Goal: Task Accomplishment & Management: Use online tool/utility

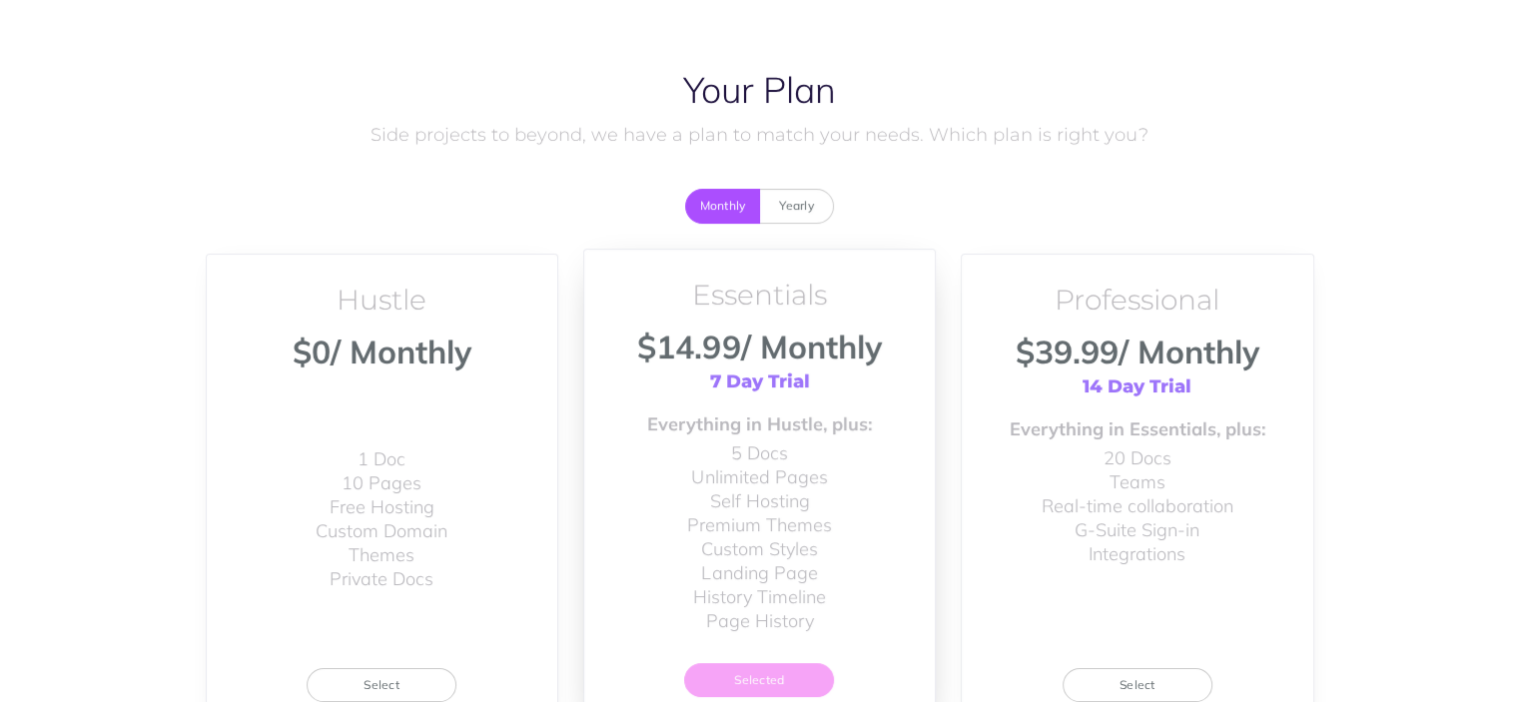
scroll to position [202, 0]
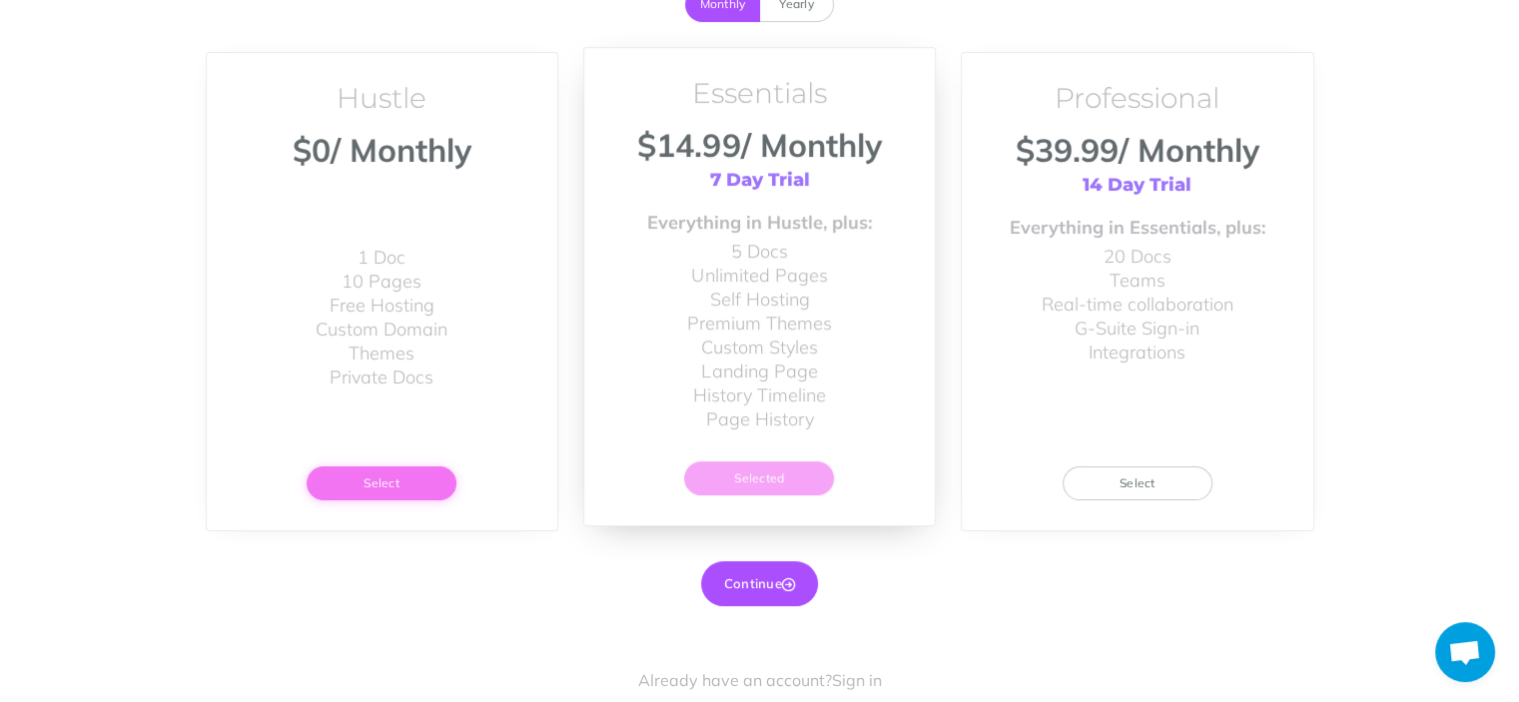
click at [399, 485] on button "Select" at bounding box center [382, 483] width 150 height 34
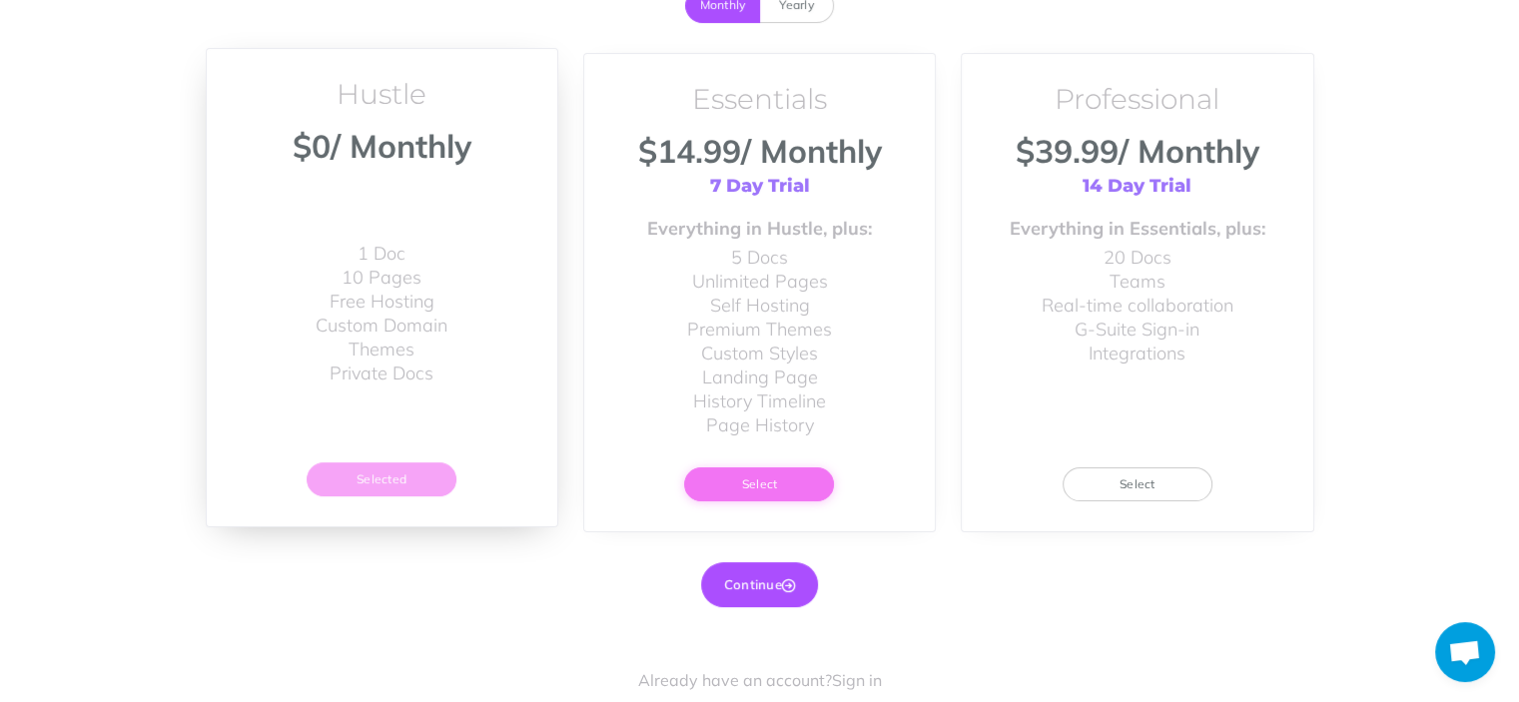
click at [790, 484] on button "Select" at bounding box center [759, 484] width 150 height 34
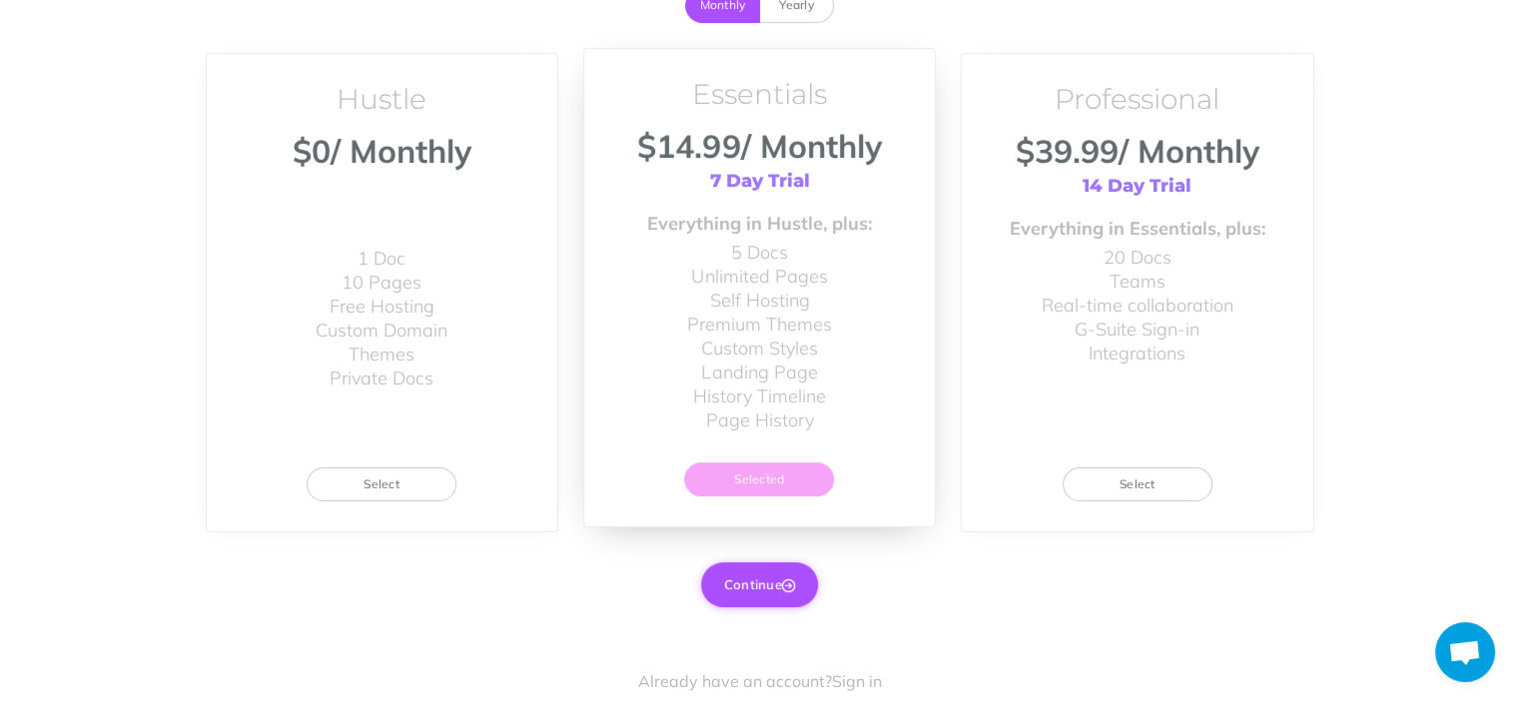
click at [776, 578] on button "Continue" at bounding box center [759, 584] width 117 height 44
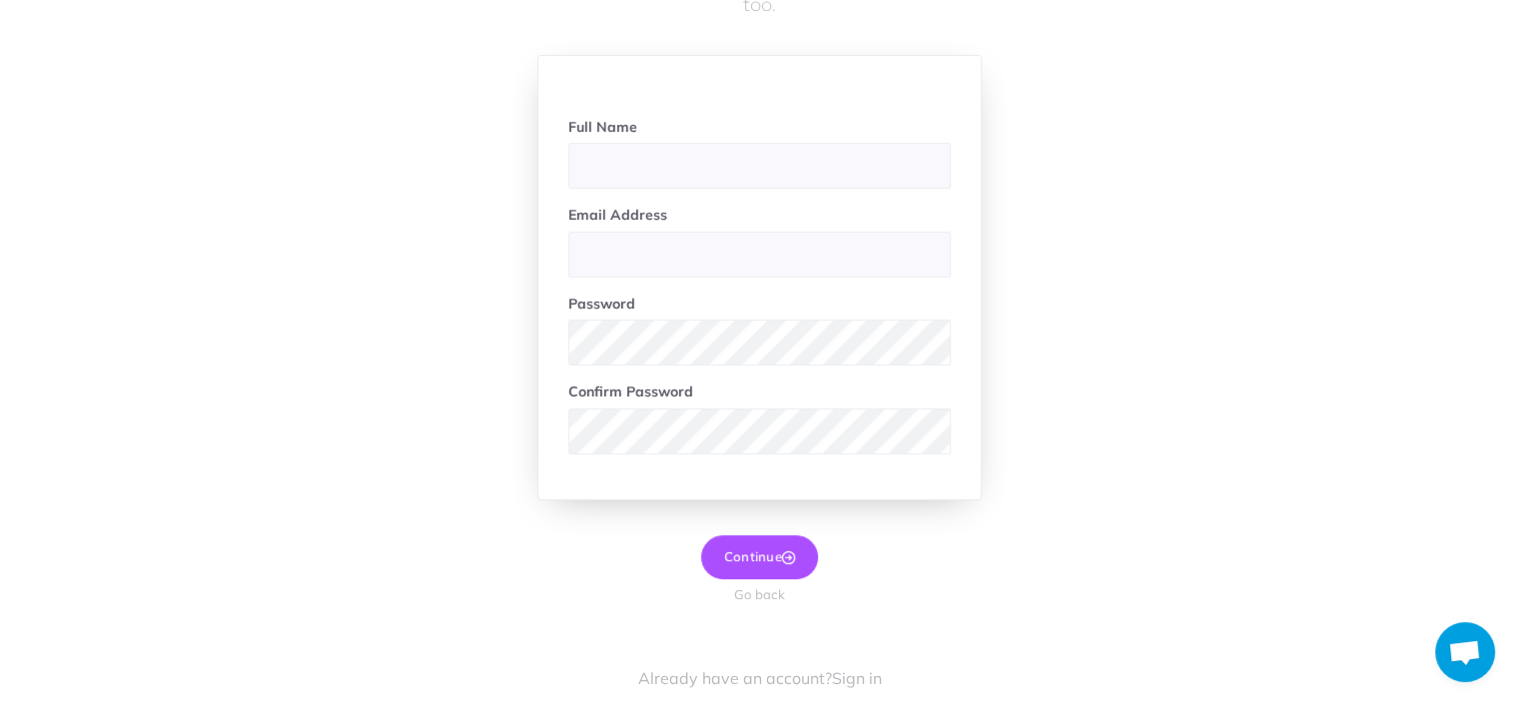
scroll to position [187, 0]
type input "marshall8566@Gmail.com"
click at [647, 163] on input "marshall8566@Gmail.com" at bounding box center [759, 167] width 383 height 46
paste input "marshall8566@Gmail.com"
click at [635, 250] on input "marshall8566@Gmail.com" at bounding box center [759, 256] width 383 height 46
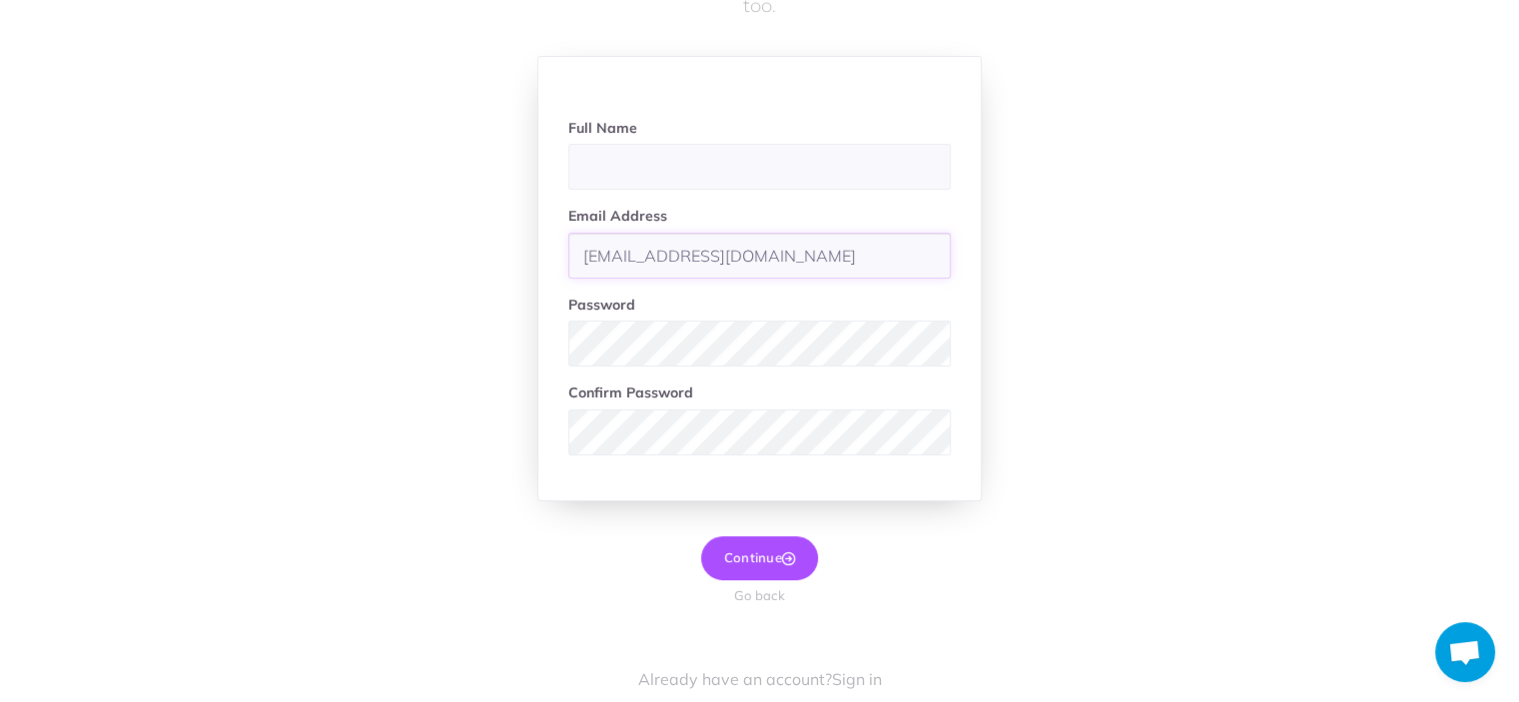
type input "marshall8566@Gmail.com"
click at [635, 155] on input "text" at bounding box center [759, 167] width 383 height 46
type input "[PERSON_NAME]"
click at [747, 540] on button "Continue" at bounding box center [759, 558] width 117 height 44
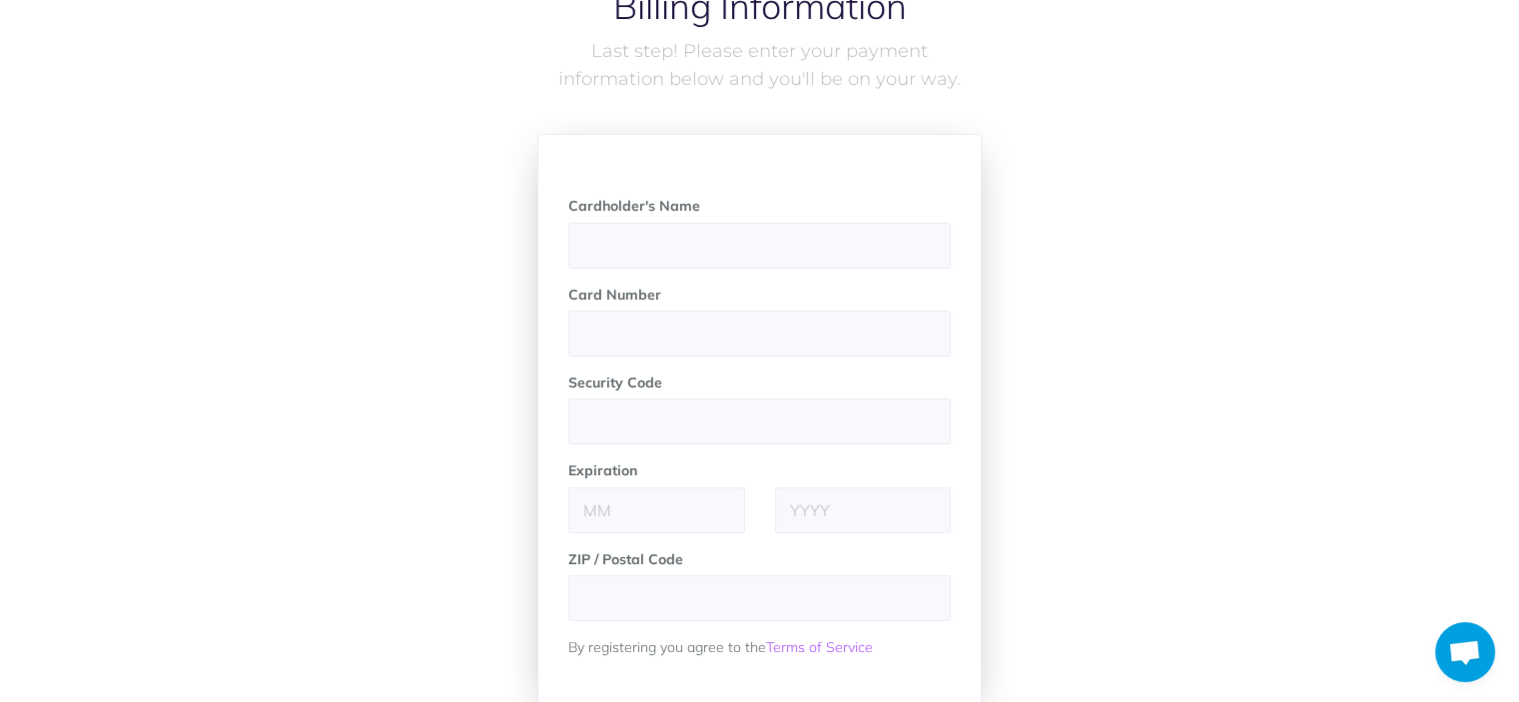
scroll to position [276, 0]
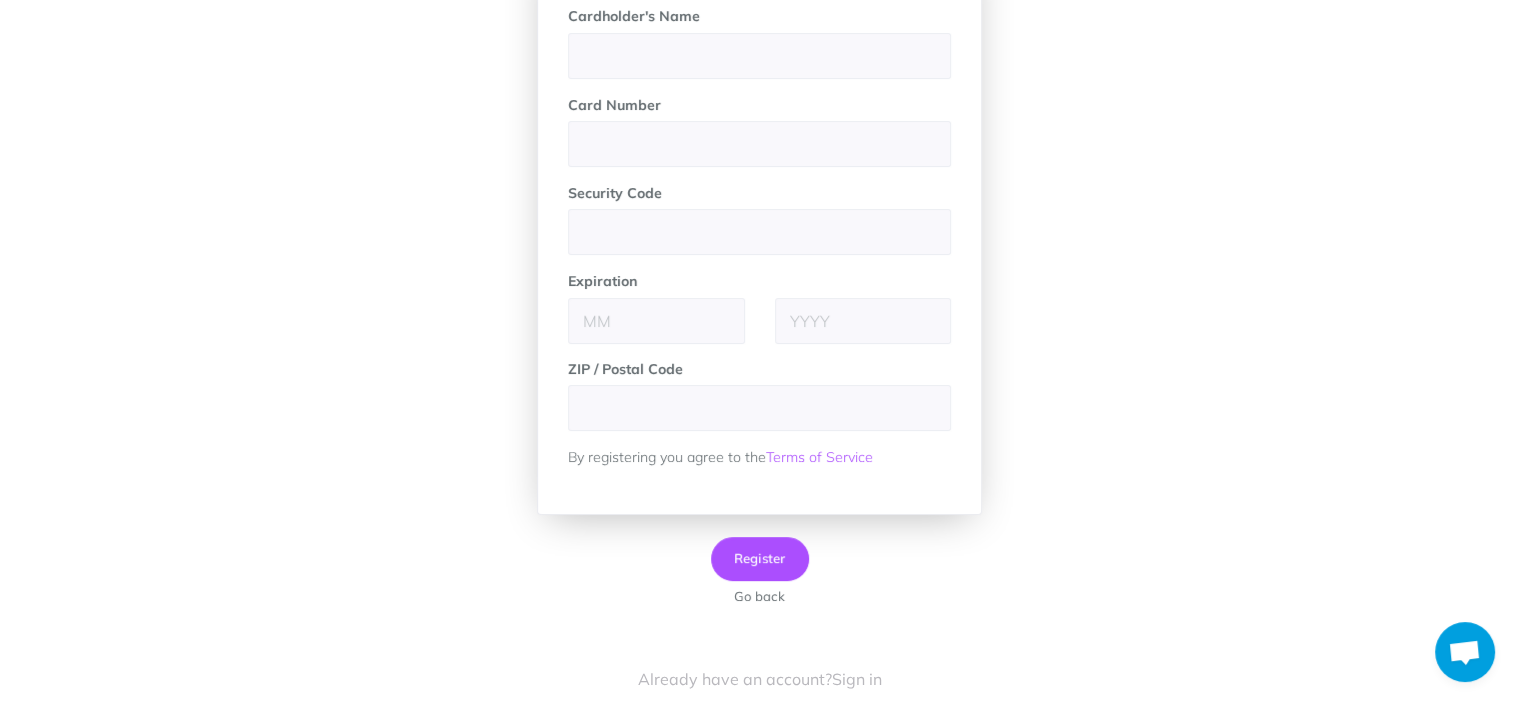
click at [763, 598] on button "Go back" at bounding box center [759, 596] width 75 height 21
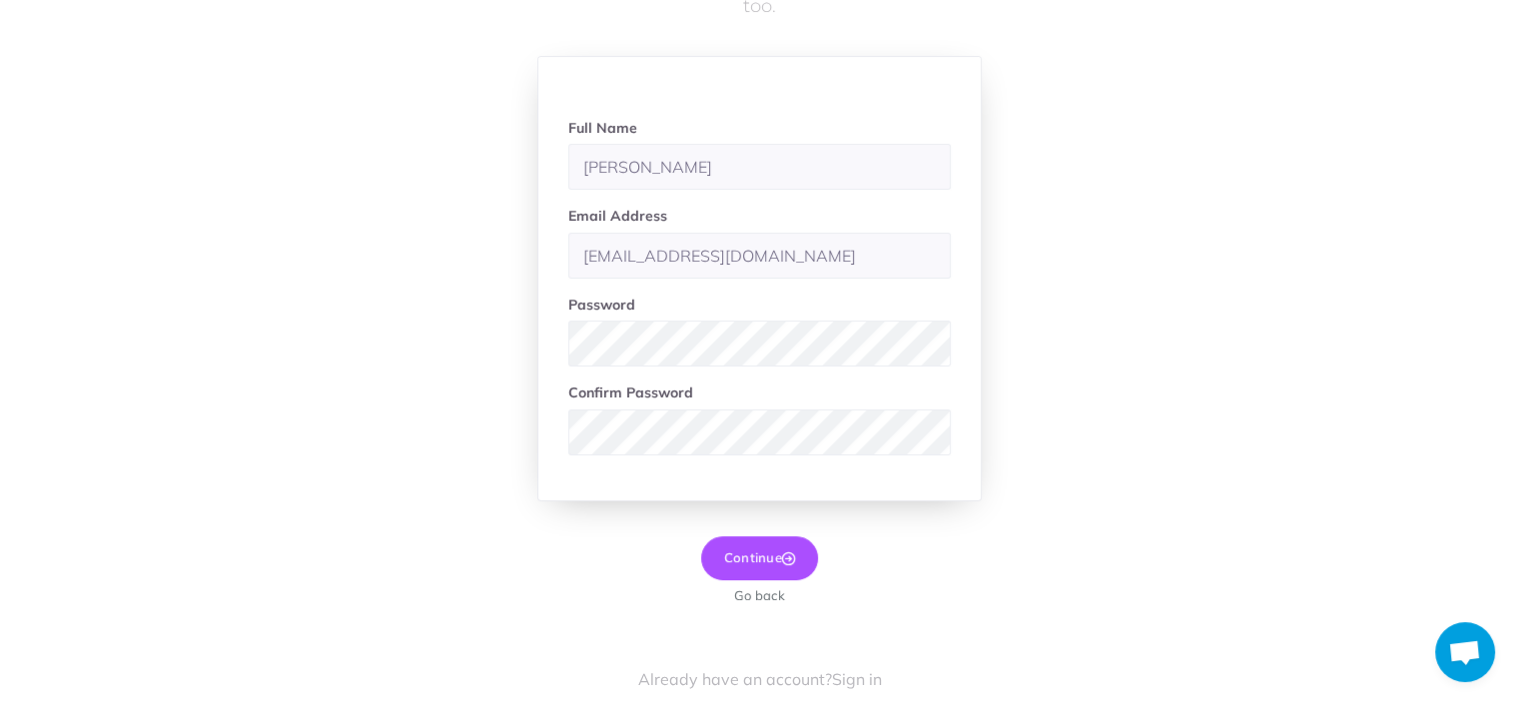
click at [763, 598] on button "Go back" at bounding box center [759, 595] width 75 height 21
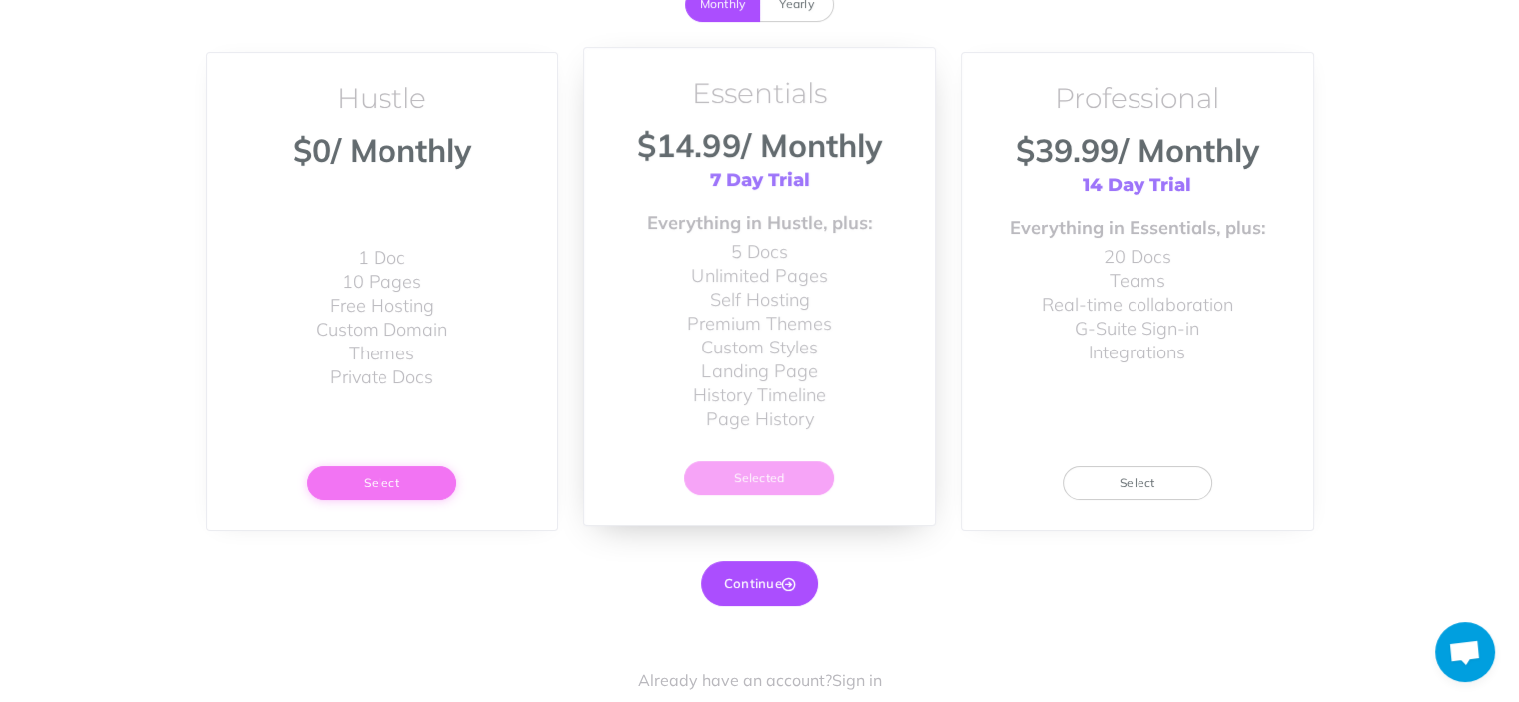
click at [360, 477] on button "Select" at bounding box center [382, 483] width 150 height 34
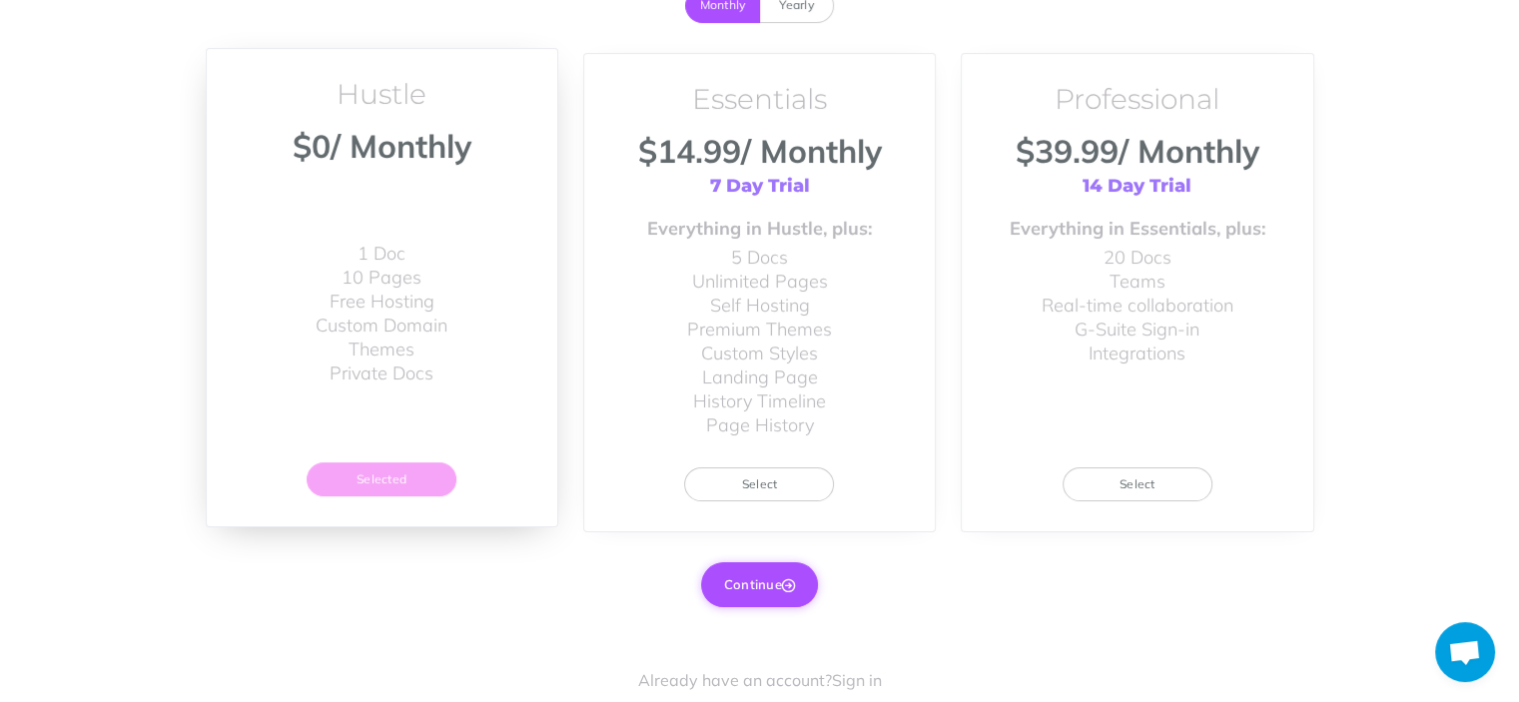
click at [753, 585] on button "Continue" at bounding box center [759, 584] width 117 height 44
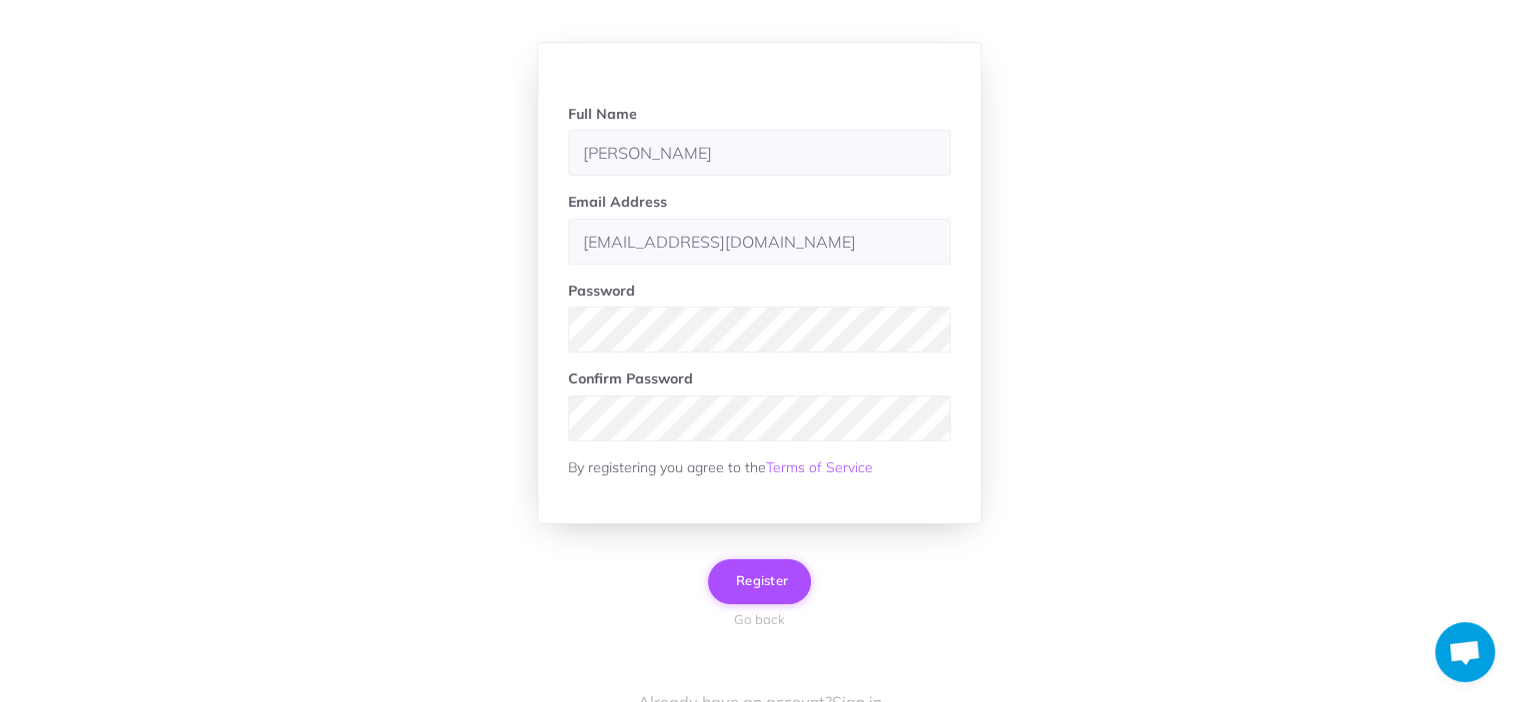
click at [753, 585] on span "Register" at bounding box center [759, 580] width 57 height 16
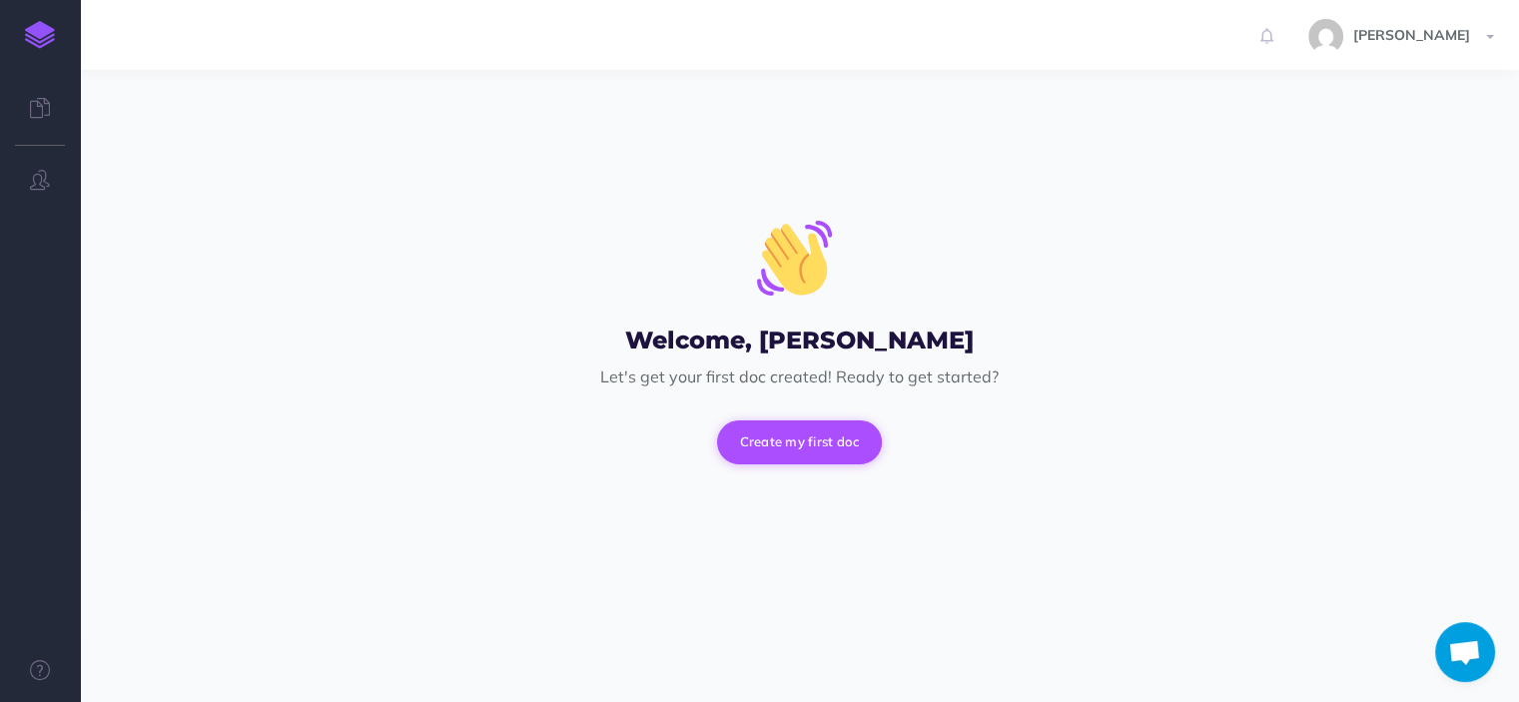
click at [836, 435] on button "Create my first doc" at bounding box center [800, 443] width 166 height 44
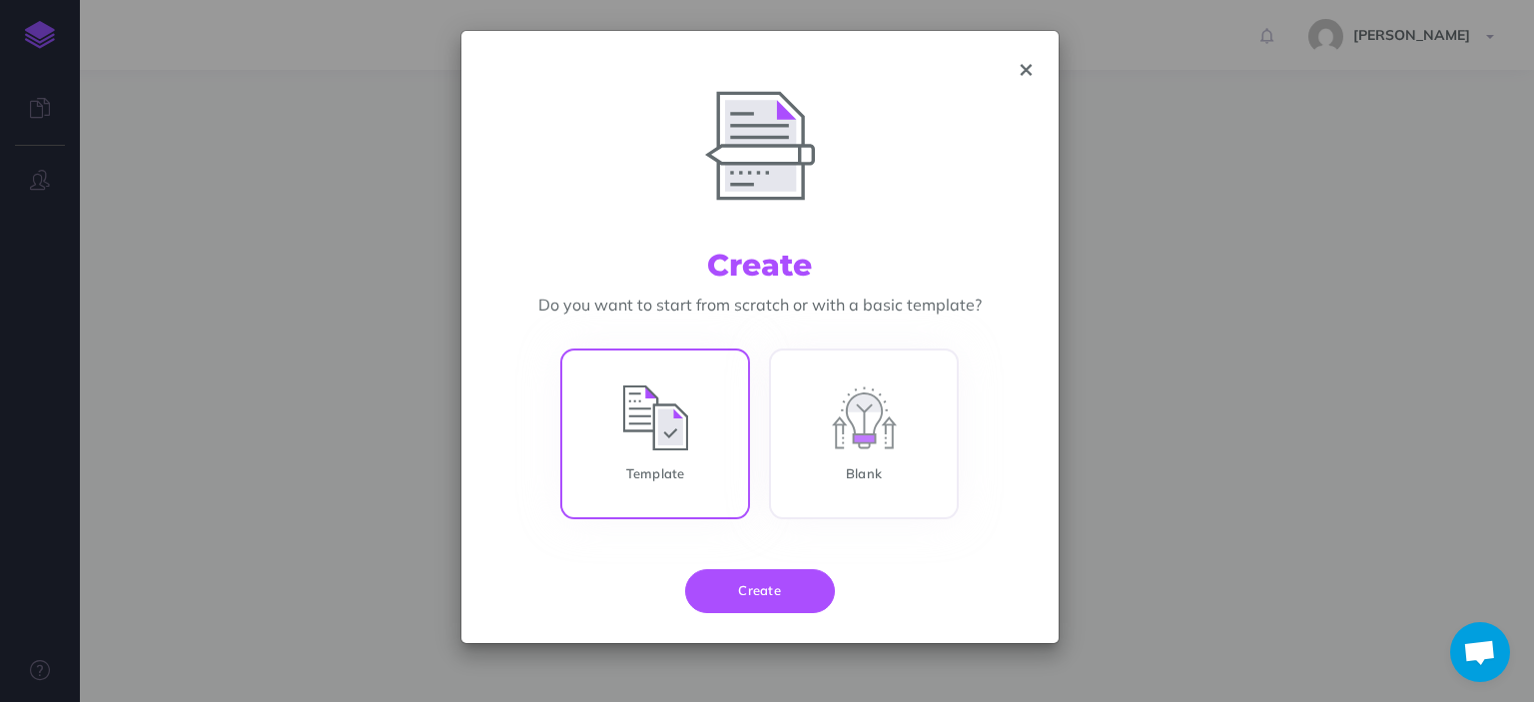
click at [643, 427] on input "Template" at bounding box center [655, 438] width 190 height 171
radio input "true"
click at [765, 603] on button "Create" at bounding box center [760, 591] width 150 height 44
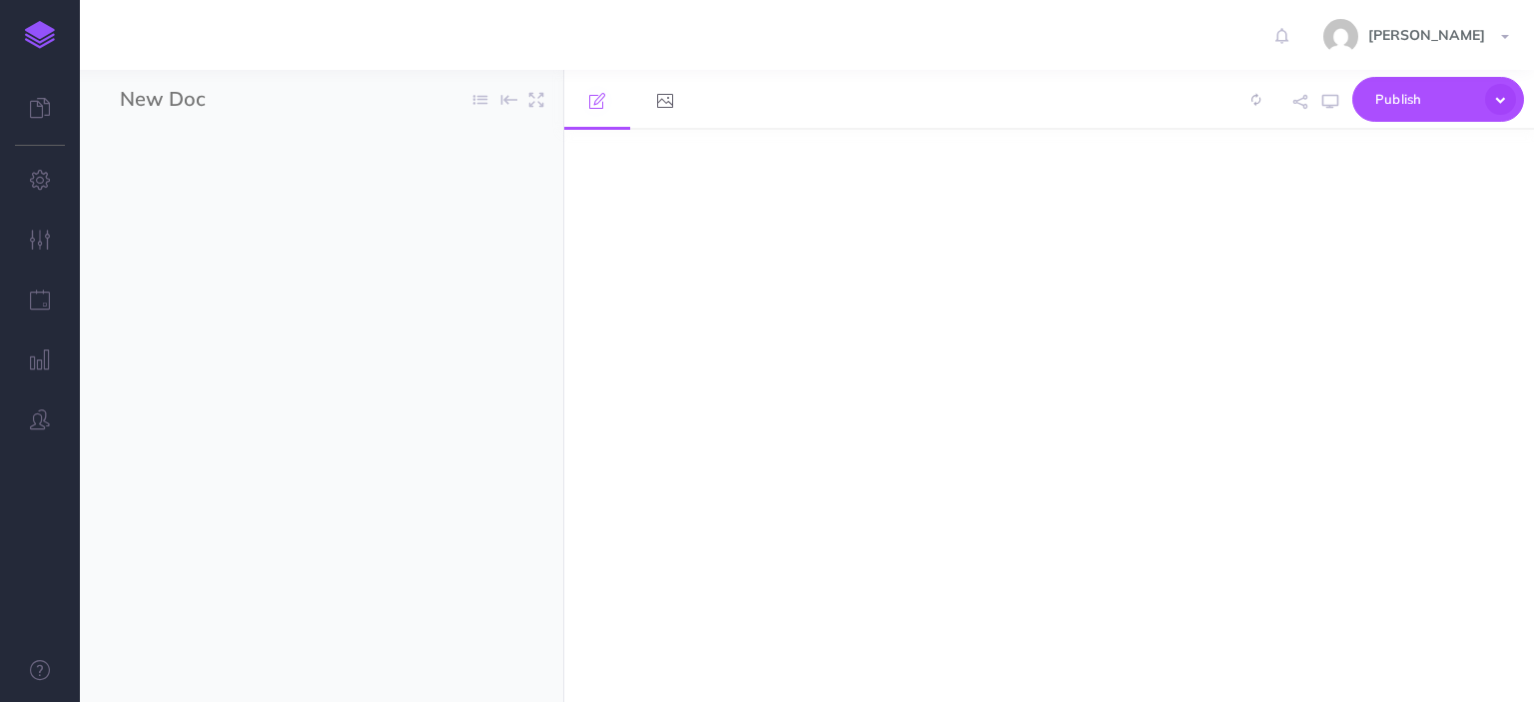
select select "null"
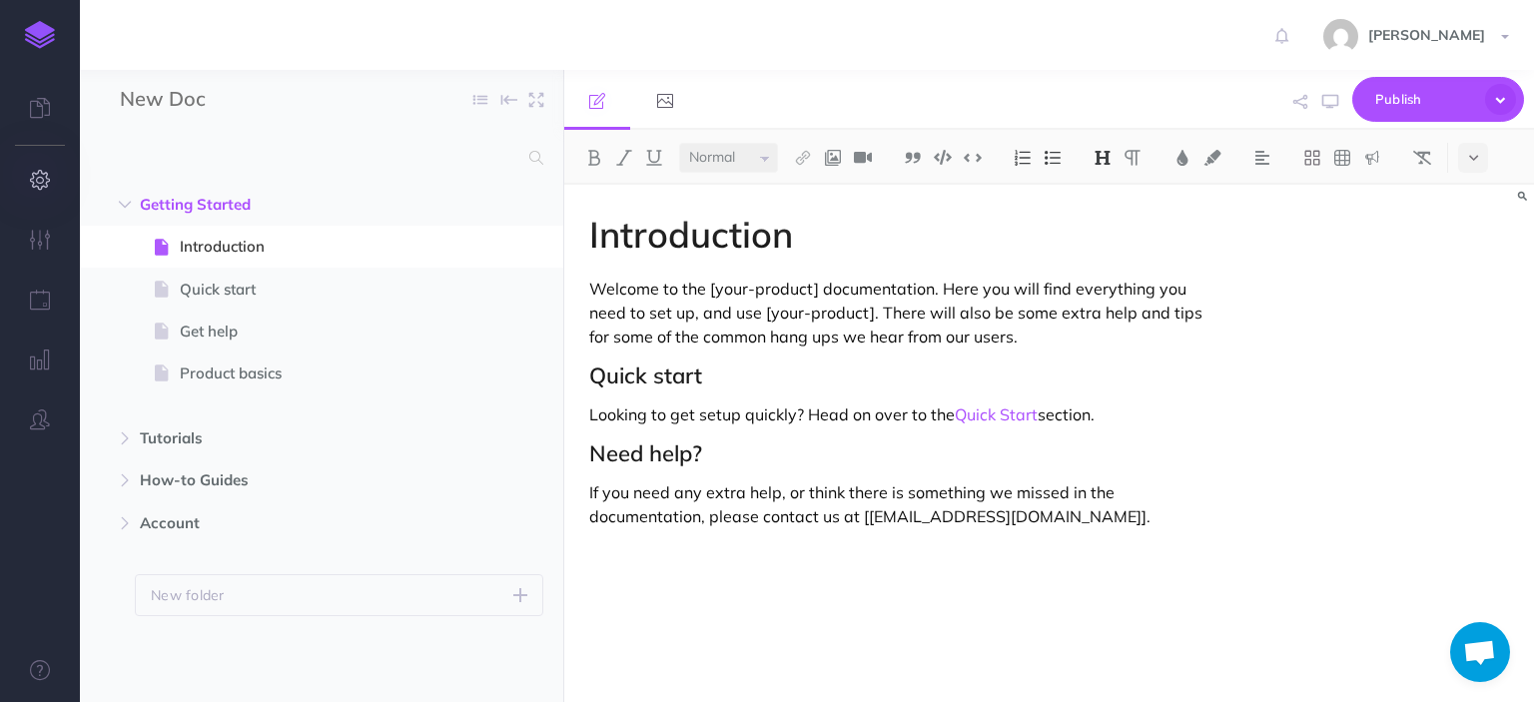
click at [37, 172] on icon "button" at bounding box center [40, 180] width 21 height 20
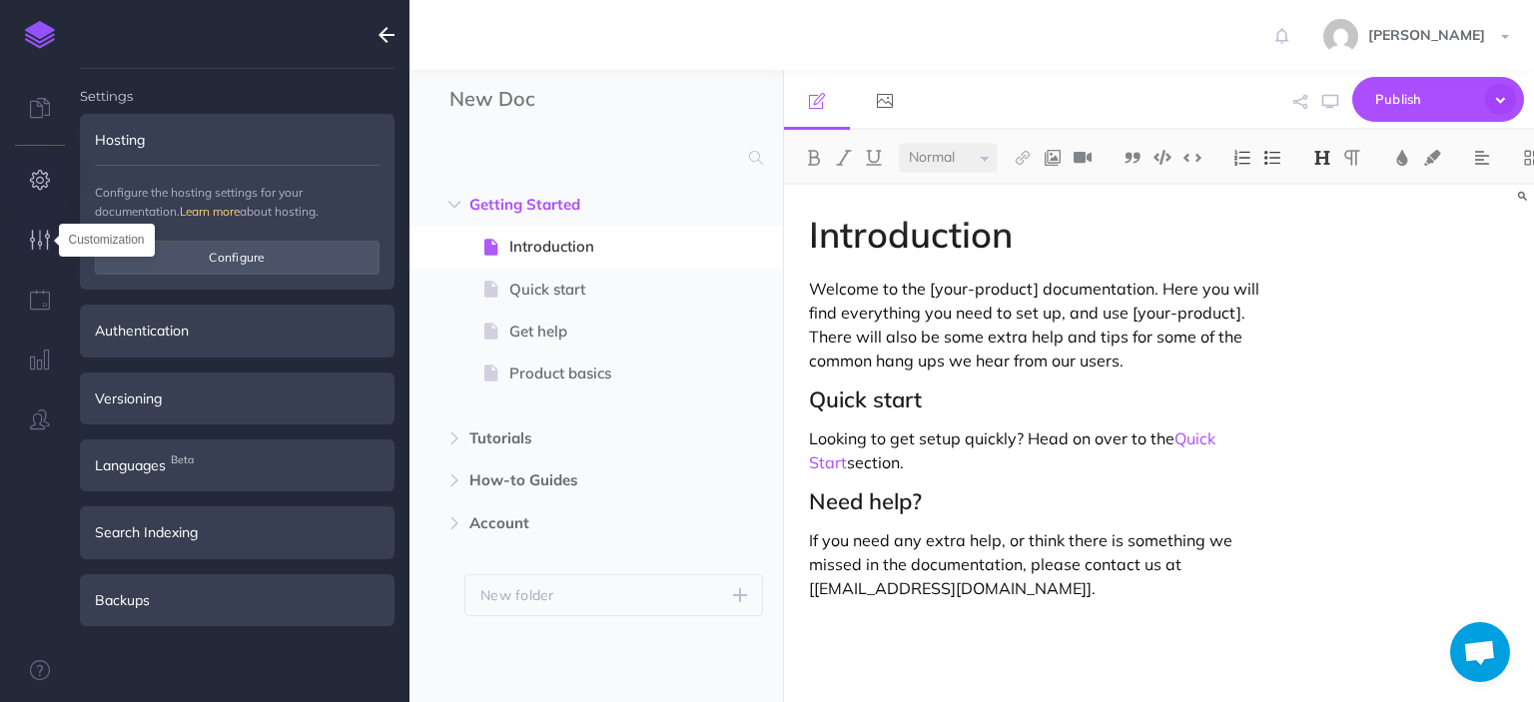
click at [47, 231] on icon "button" at bounding box center [40, 240] width 21 height 20
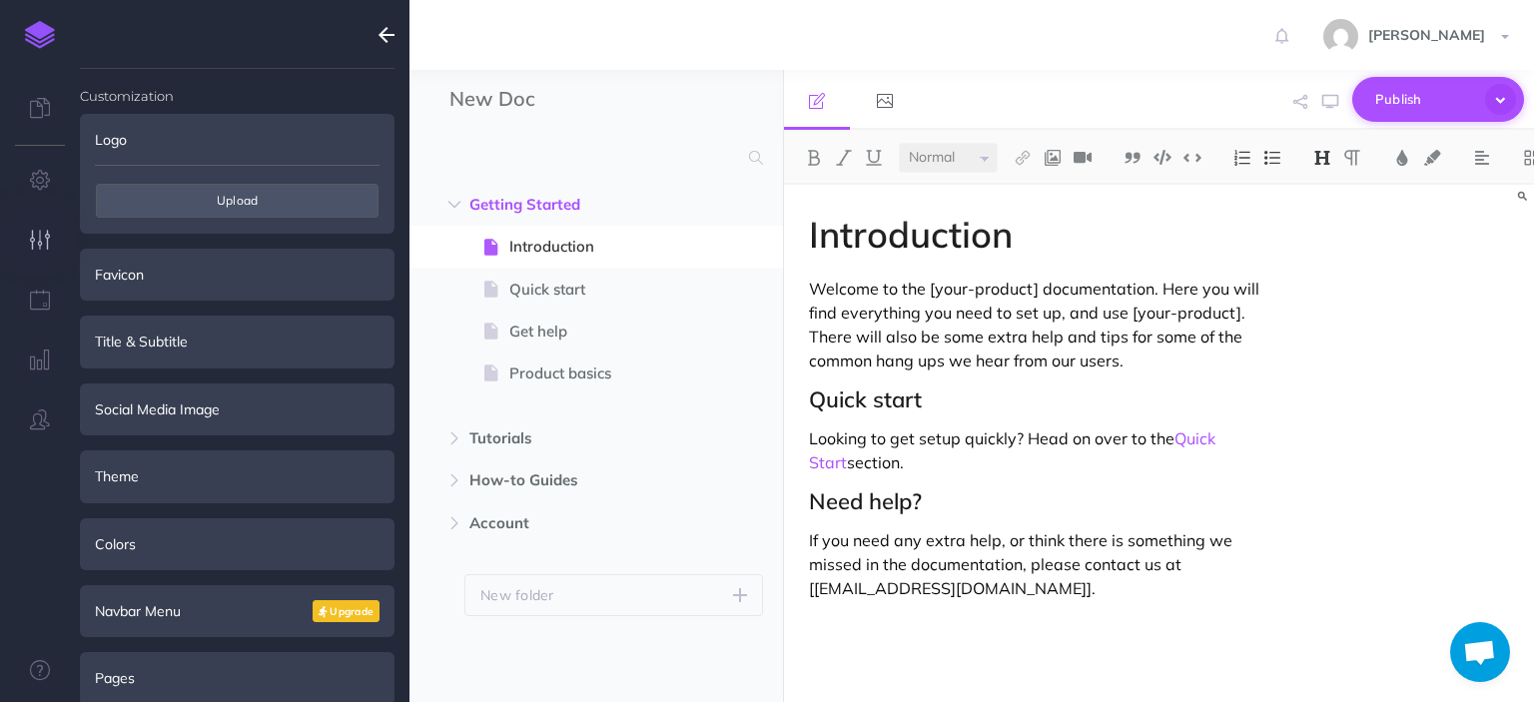
click at [1438, 106] on span "Publish" at bounding box center [1425, 99] width 100 height 31
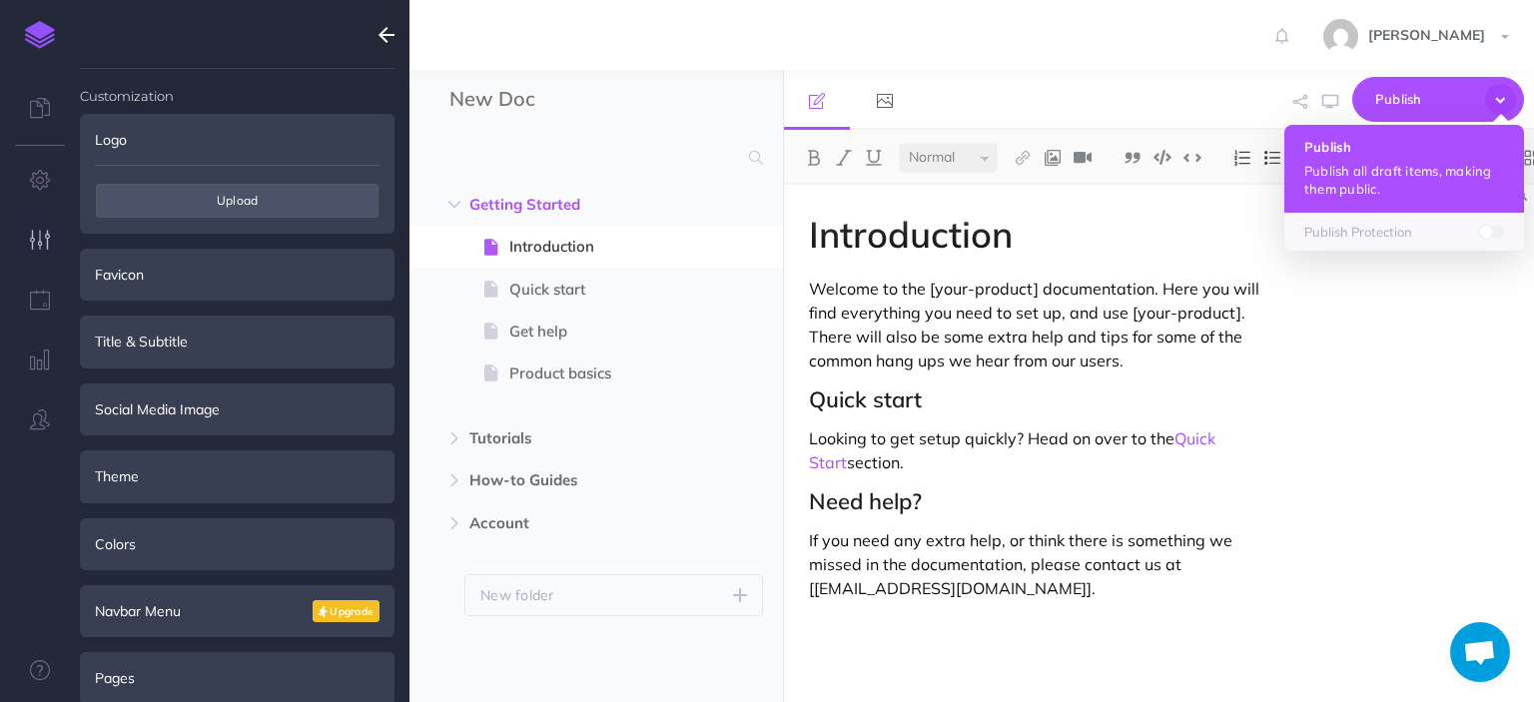
click at [1346, 187] on p "Publish all draft items, making them public." at bounding box center [1404, 180] width 200 height 36
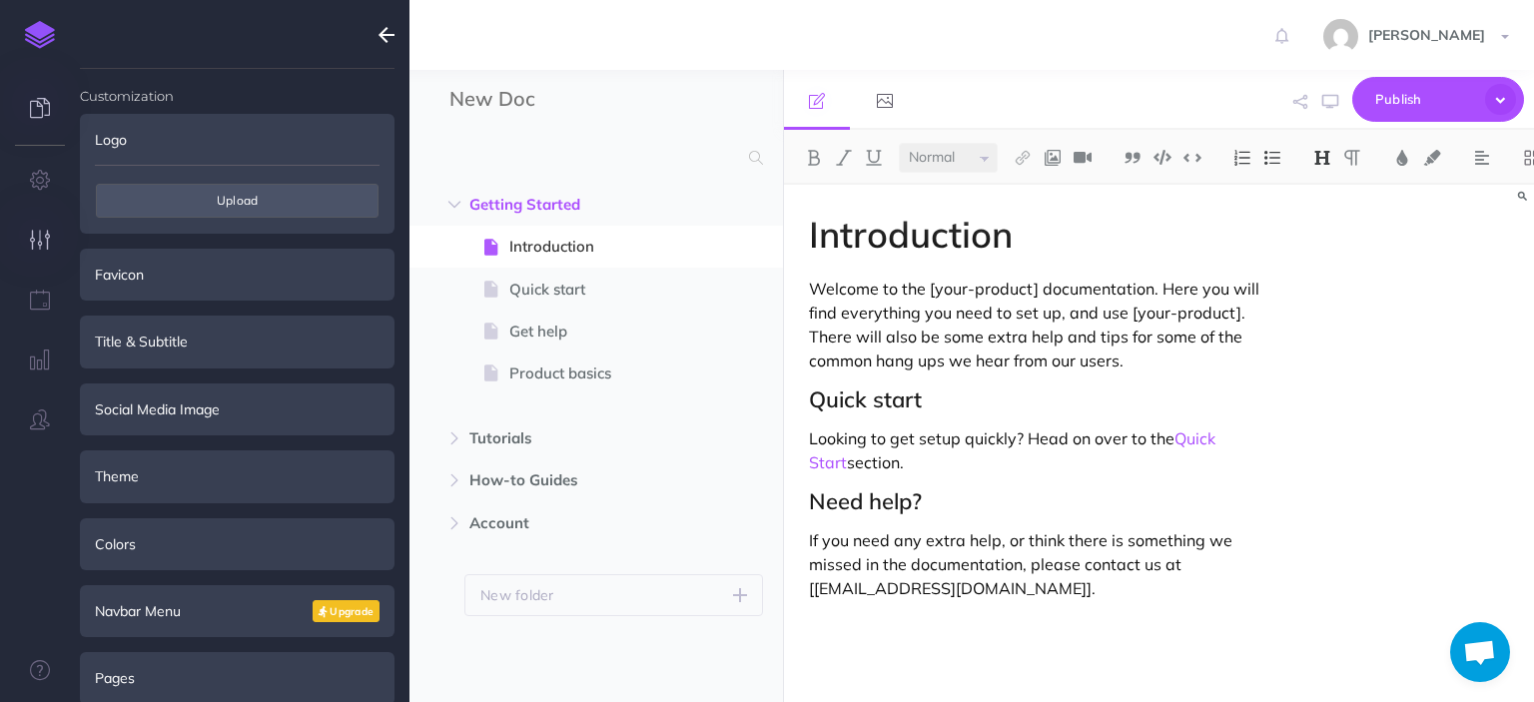
click at [32, 108] on icon at bounding box center [40, 108] width 20 height 20
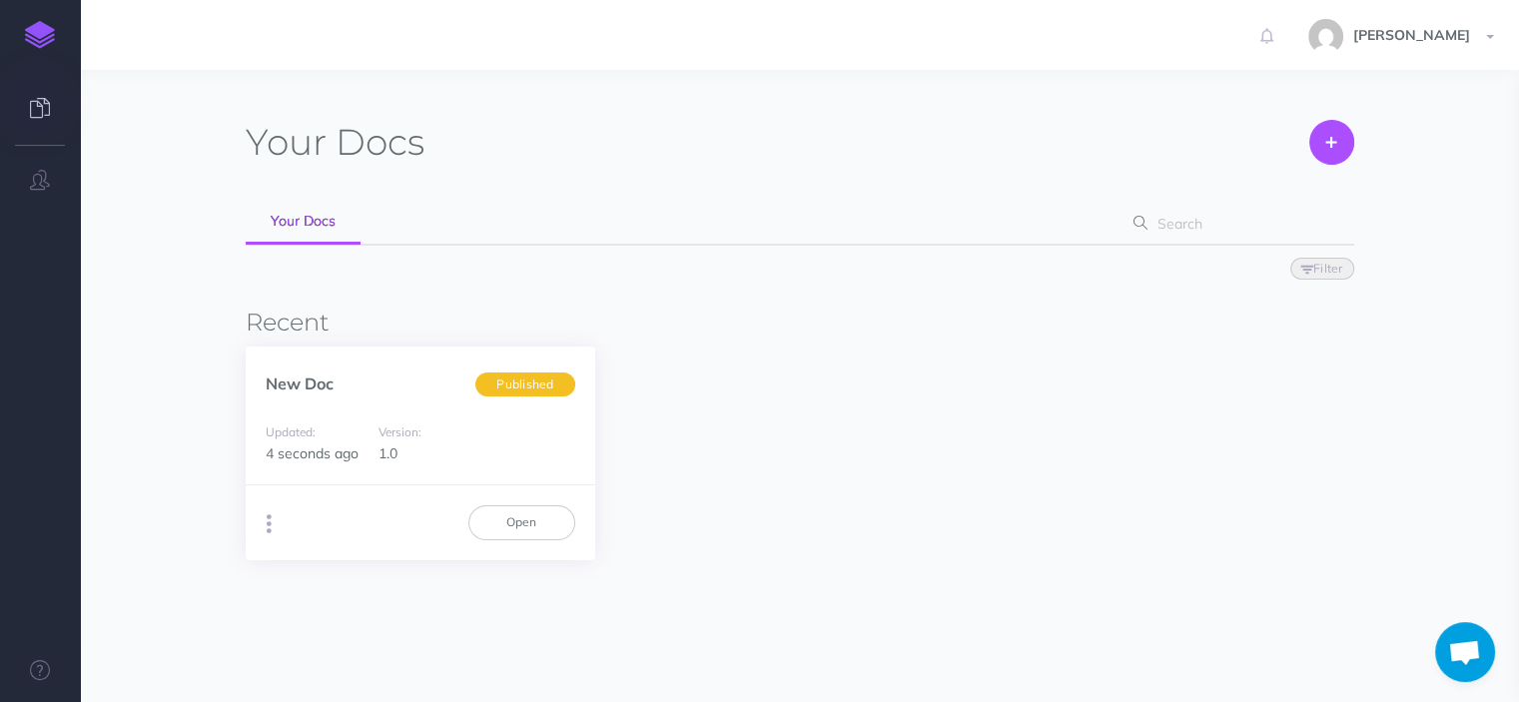
click at [270, 520] on icon "button" at bounding box center [269, 524] width 5 height 28
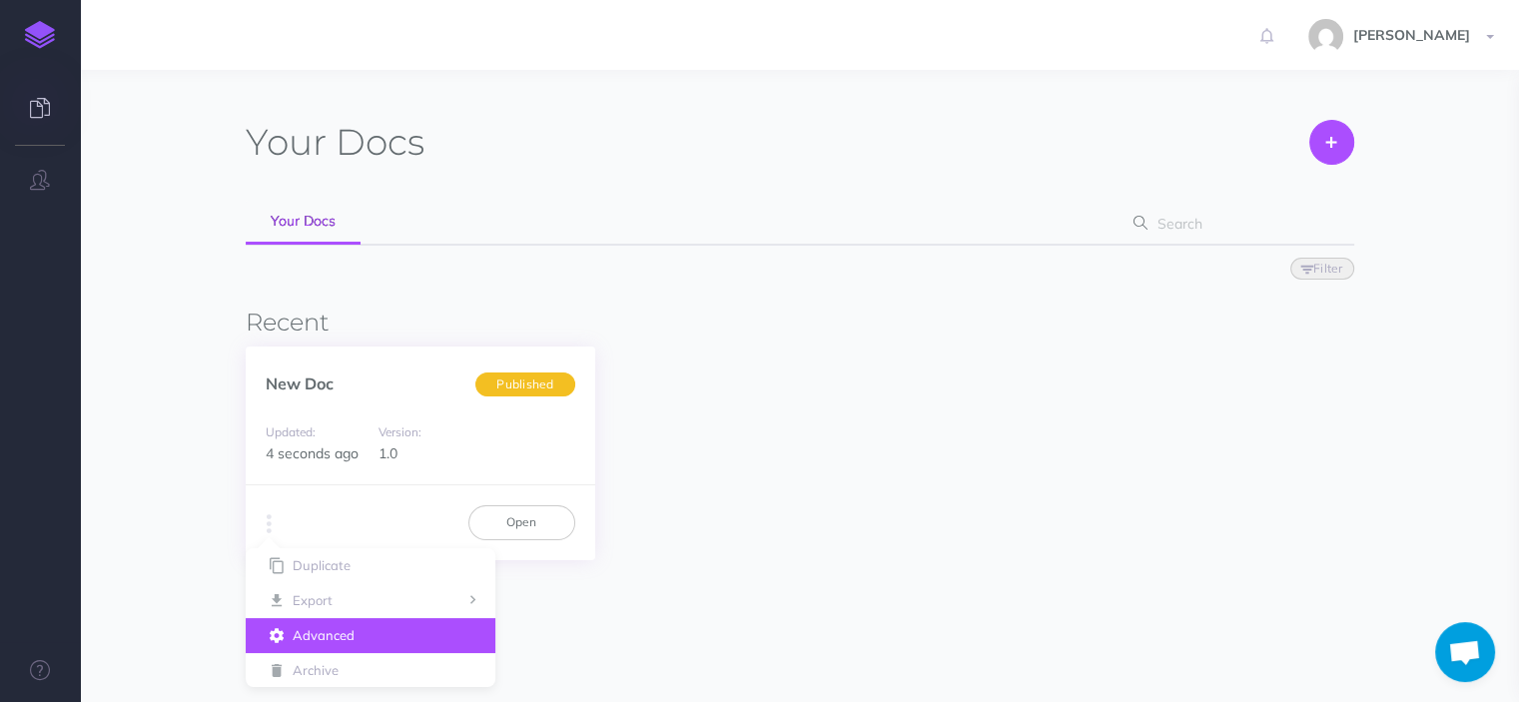
click at [325, 623] on button "Advanced" at bounding box center [371, 635] width 250 height 35
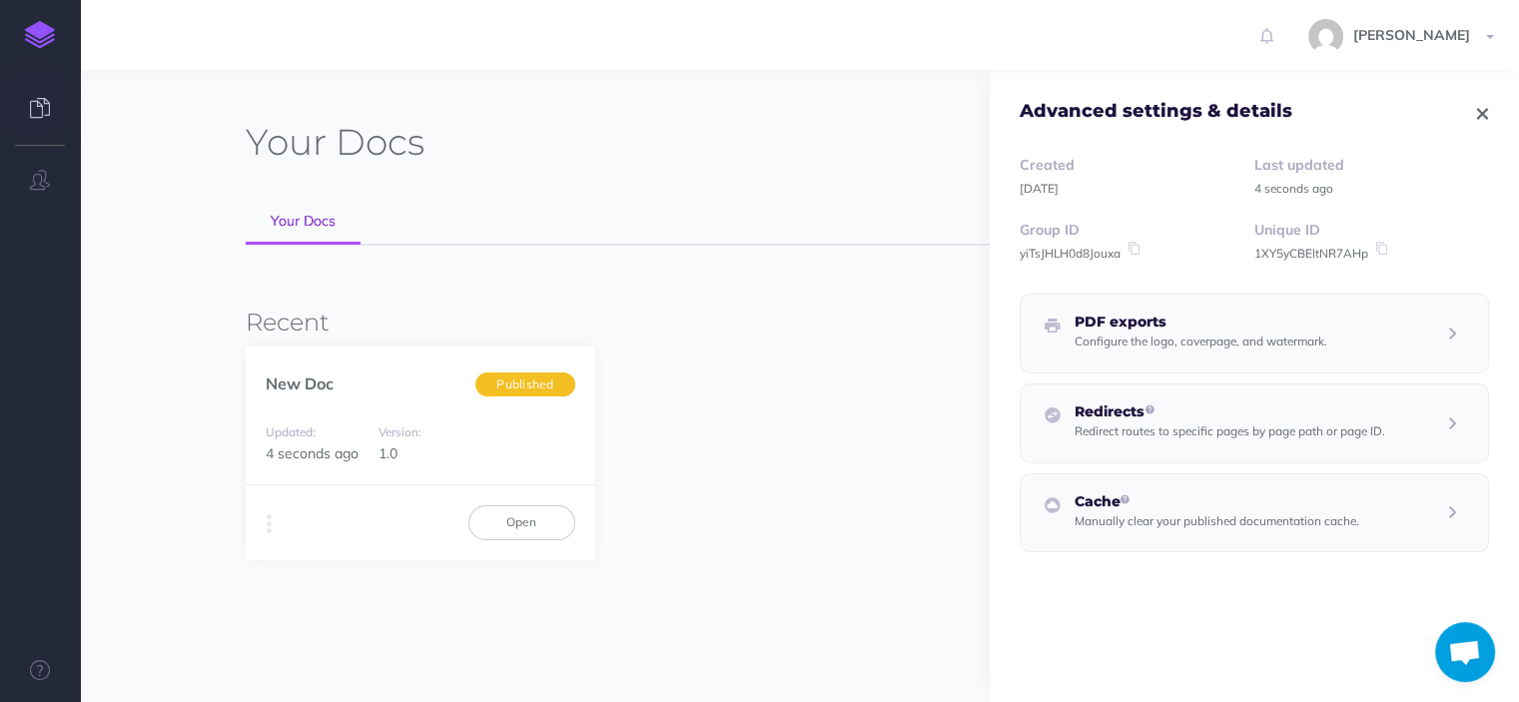
click at [1477, 113] on icon "button" at bounding box center [1482, 114] width 11 height 14
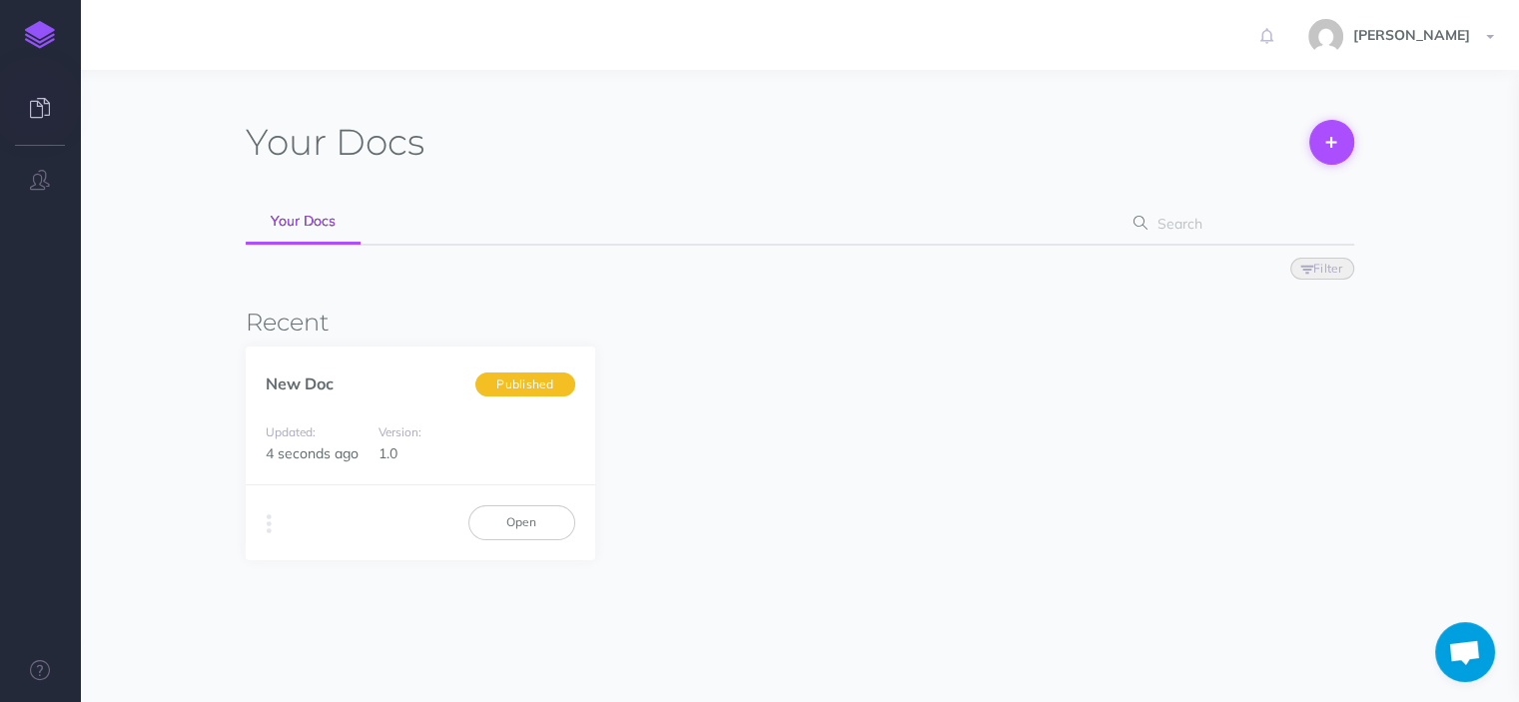
click at [1322, 157] on button at bounding box center [1331, 142] width 45 height 45
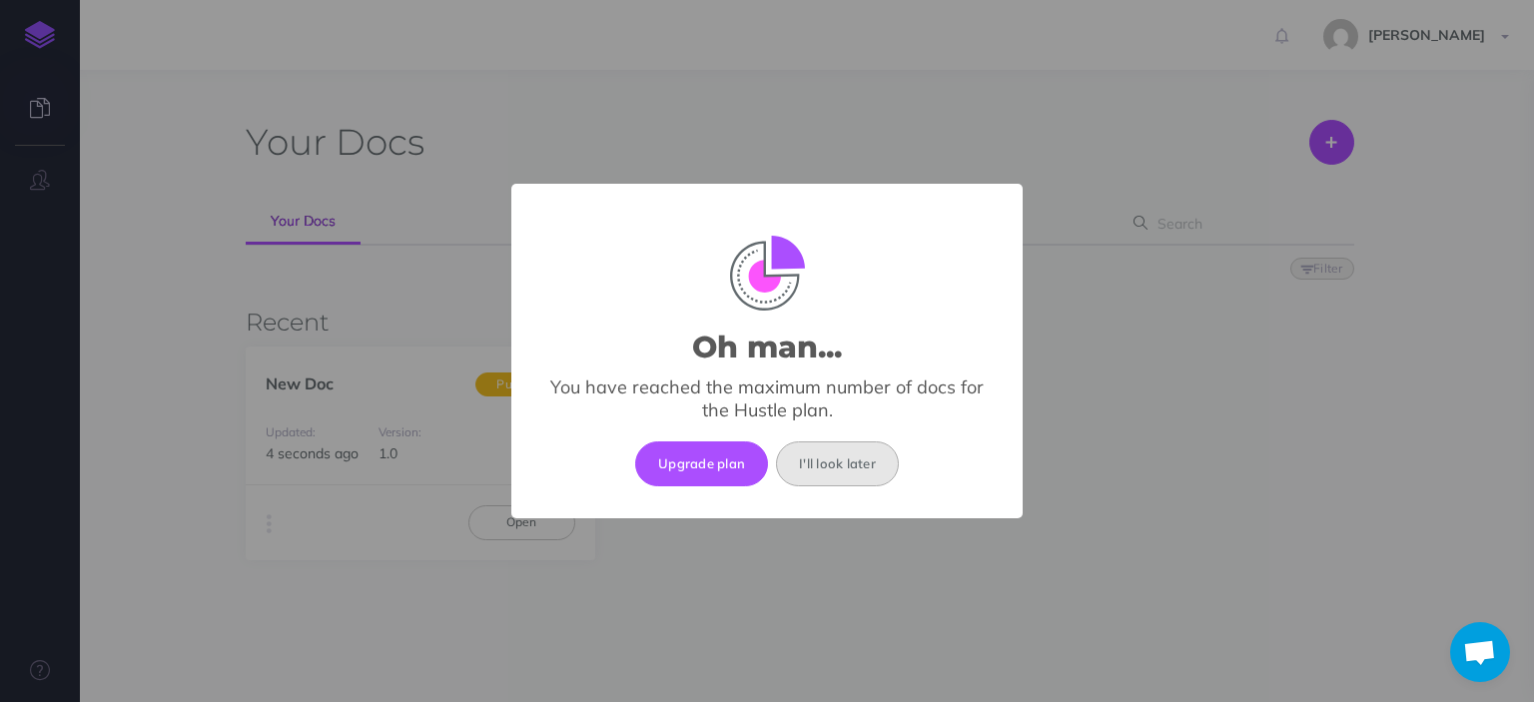
click at [849, 462] on button "I'll look later" at bounding box center [837, 463] width 123 height 44
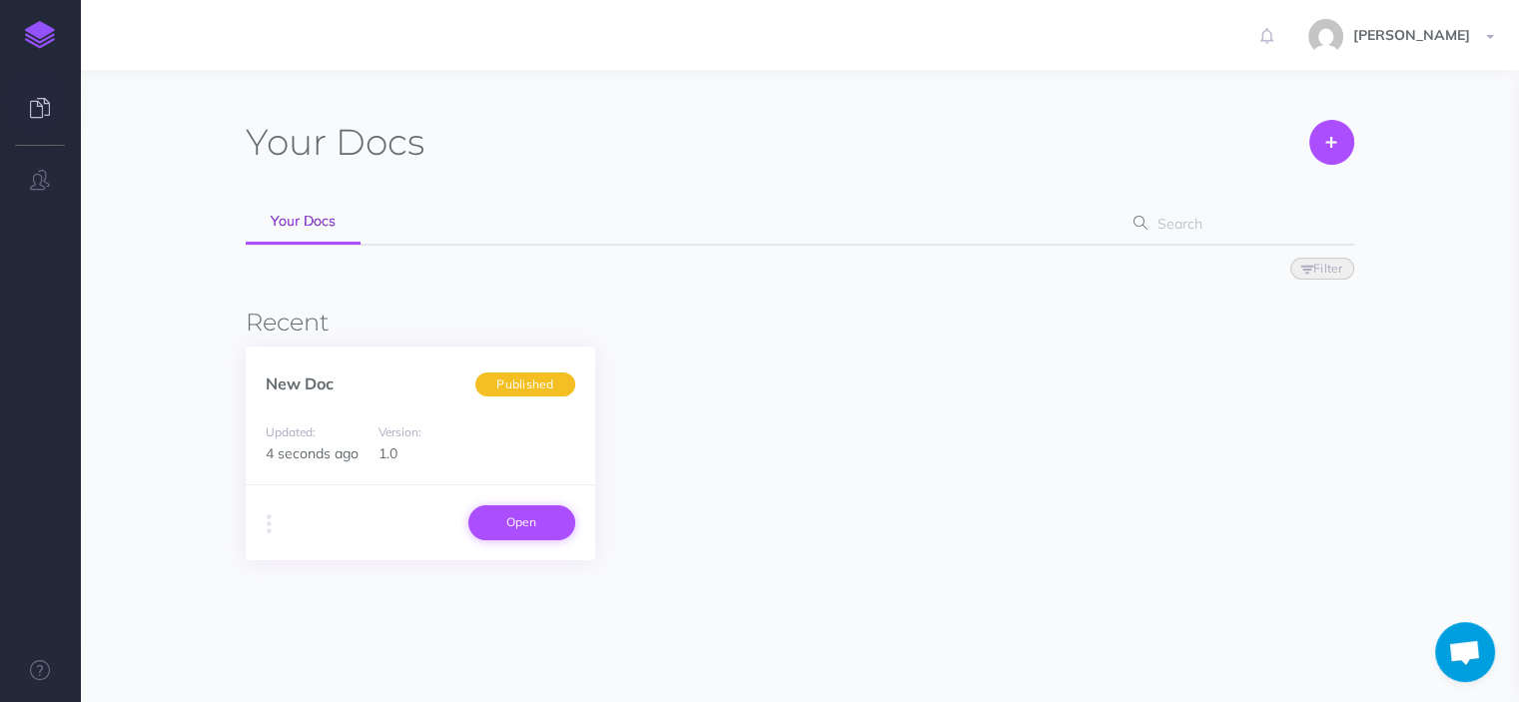
click at [505, 534] on link "Open" at bounding box center [521, 522] width 107 height 34
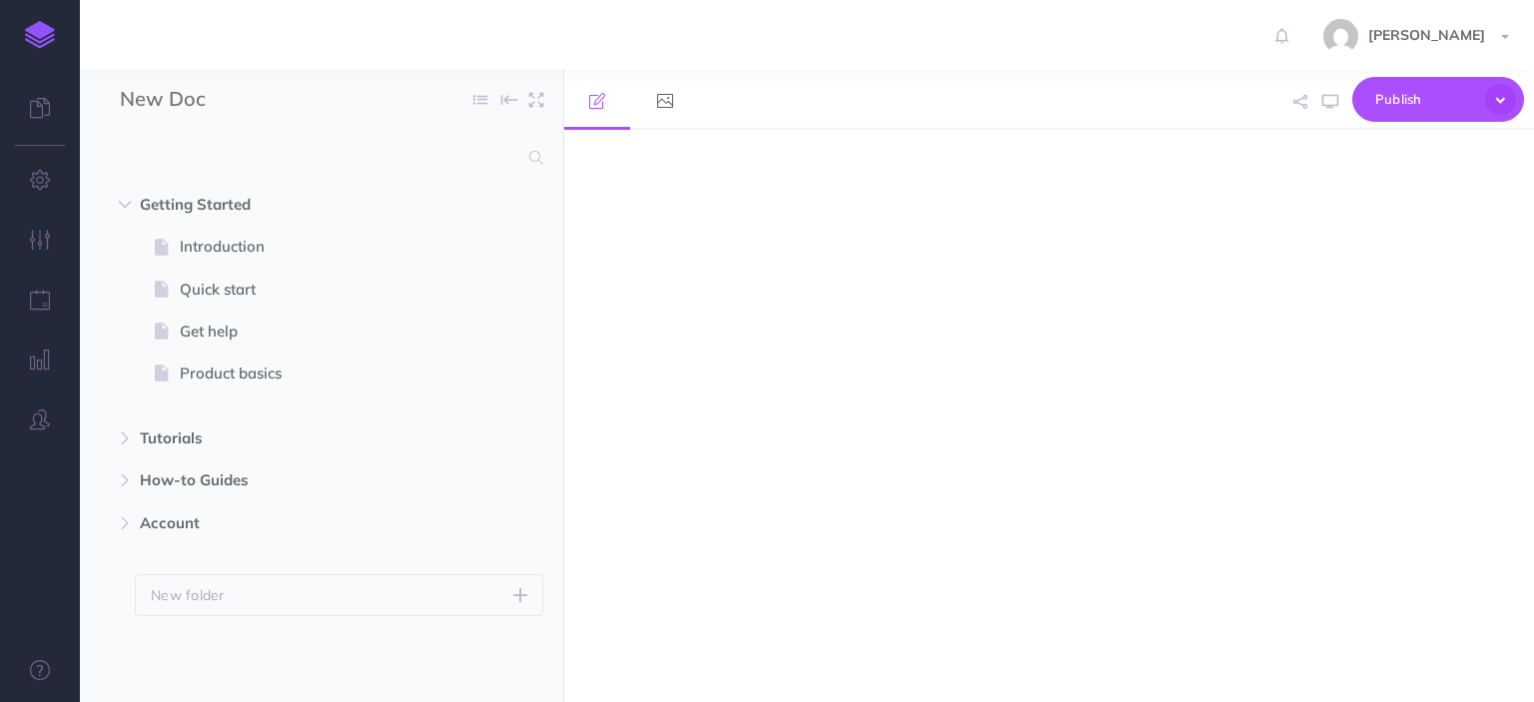
select select "null"
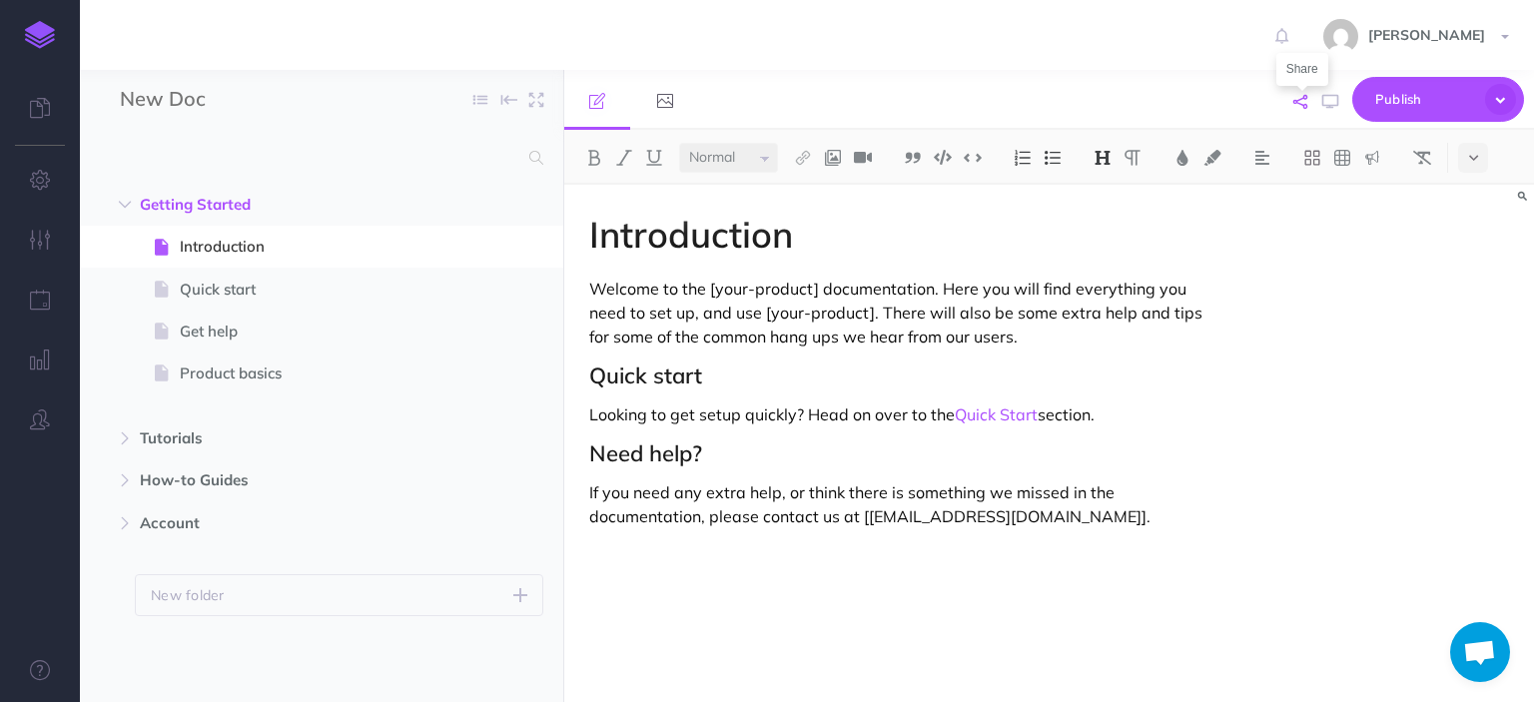
click at [1295, 100] on icon "button" at bounding box center [1300, 102] width 14 height 14
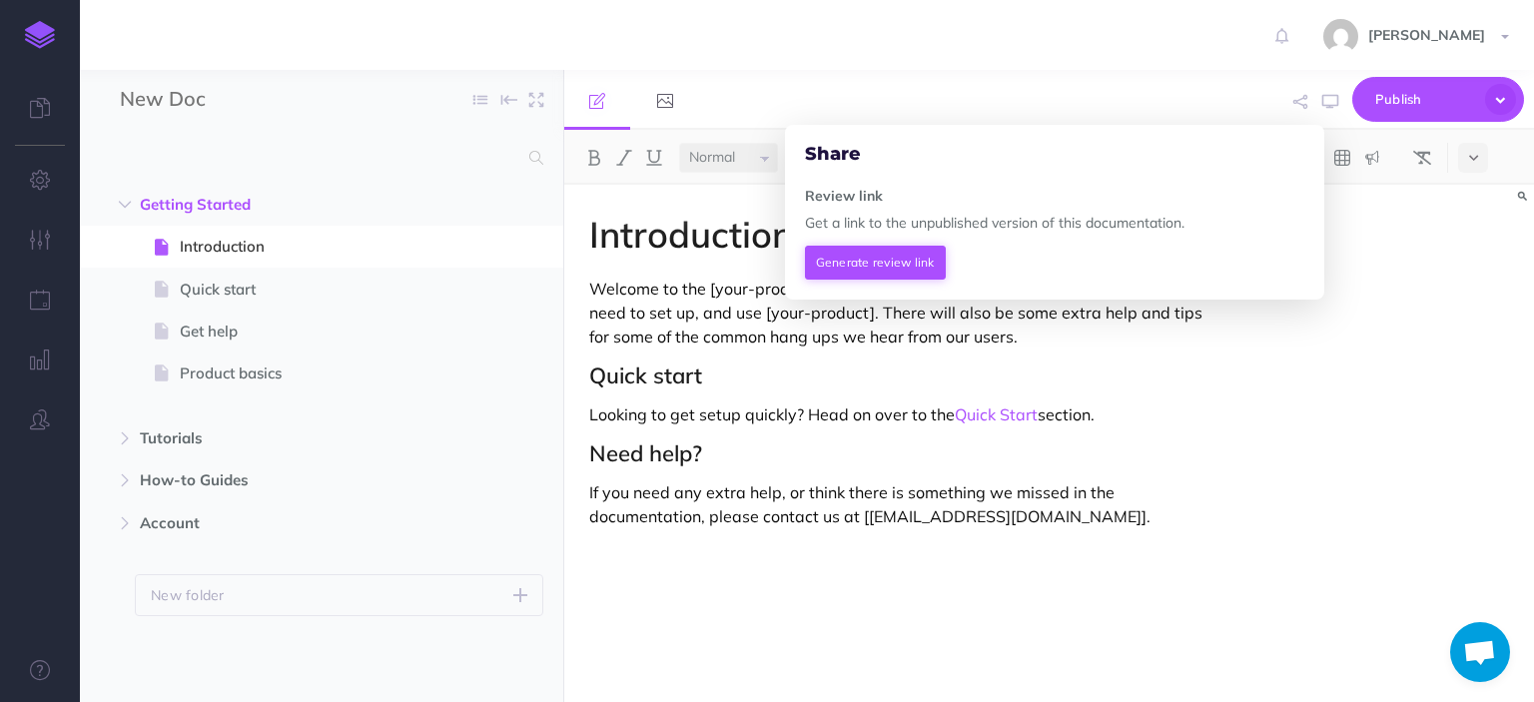
click at [895, 257] on button "Generate review link" at bounding box center [875, 263] width 141 height 34
click at [32, 231] on icon "button" at bounding box center [40, 240] width 21 height 20
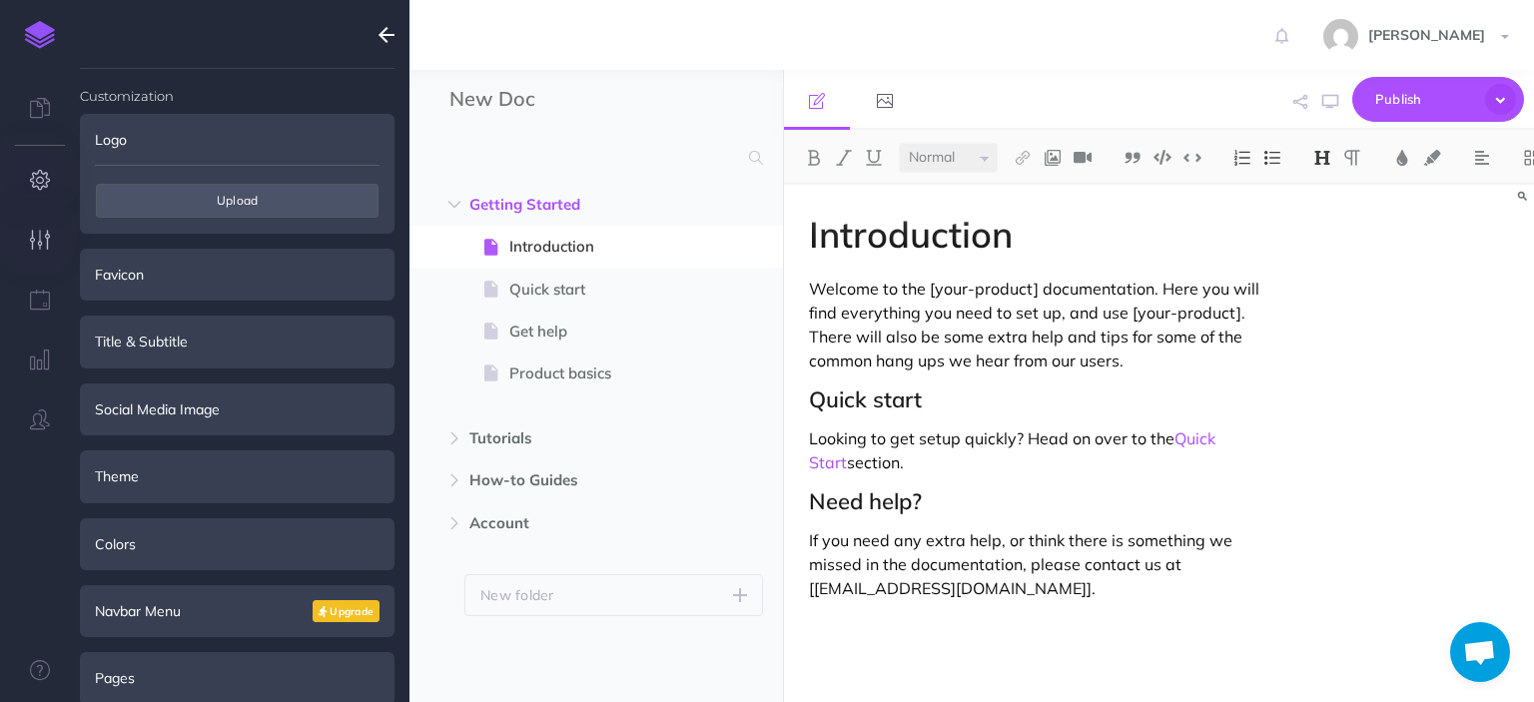
click at [45, 189] on icon "button" at bounding box center [40, 180] width 21 height 20
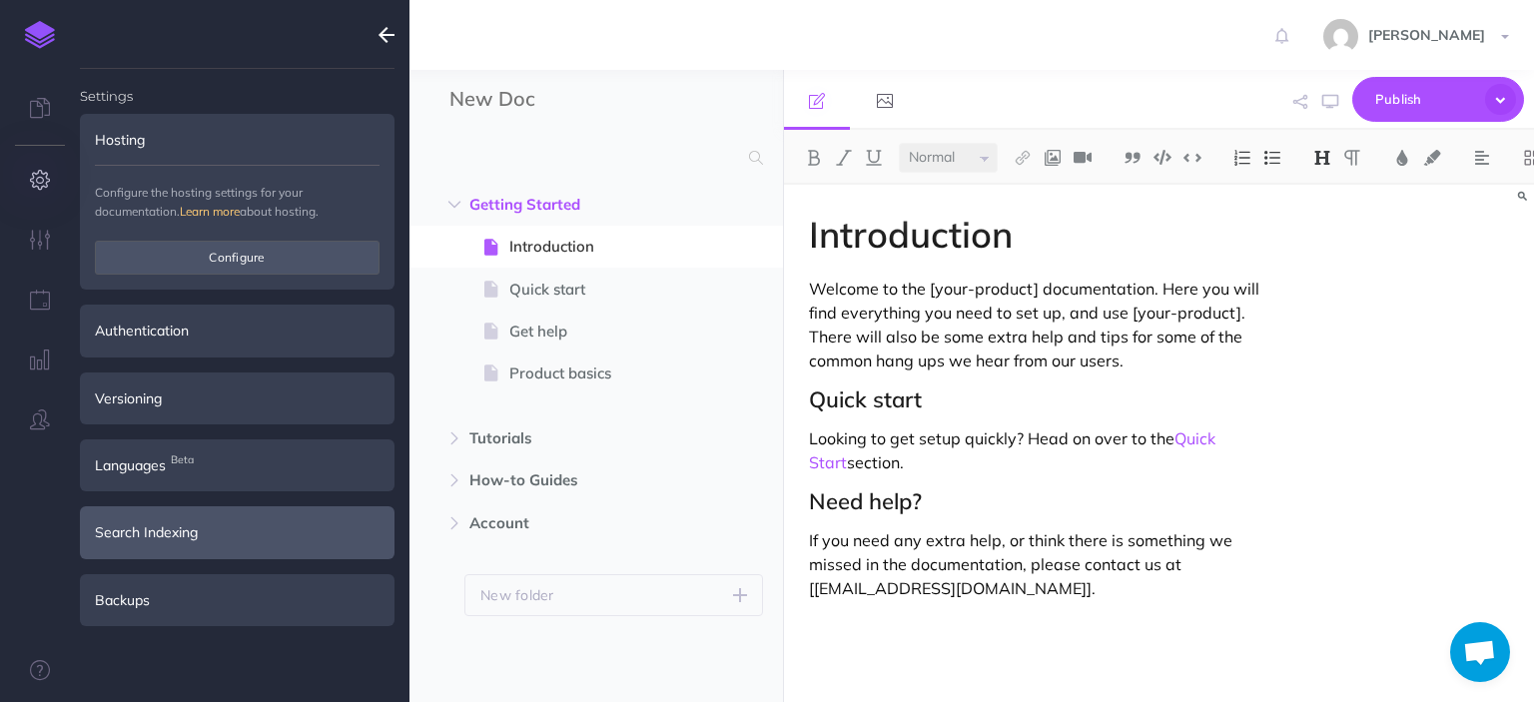
click at [192, 546] on div "Search Indexing" at bounding box center [237, 532] width 315 height 52
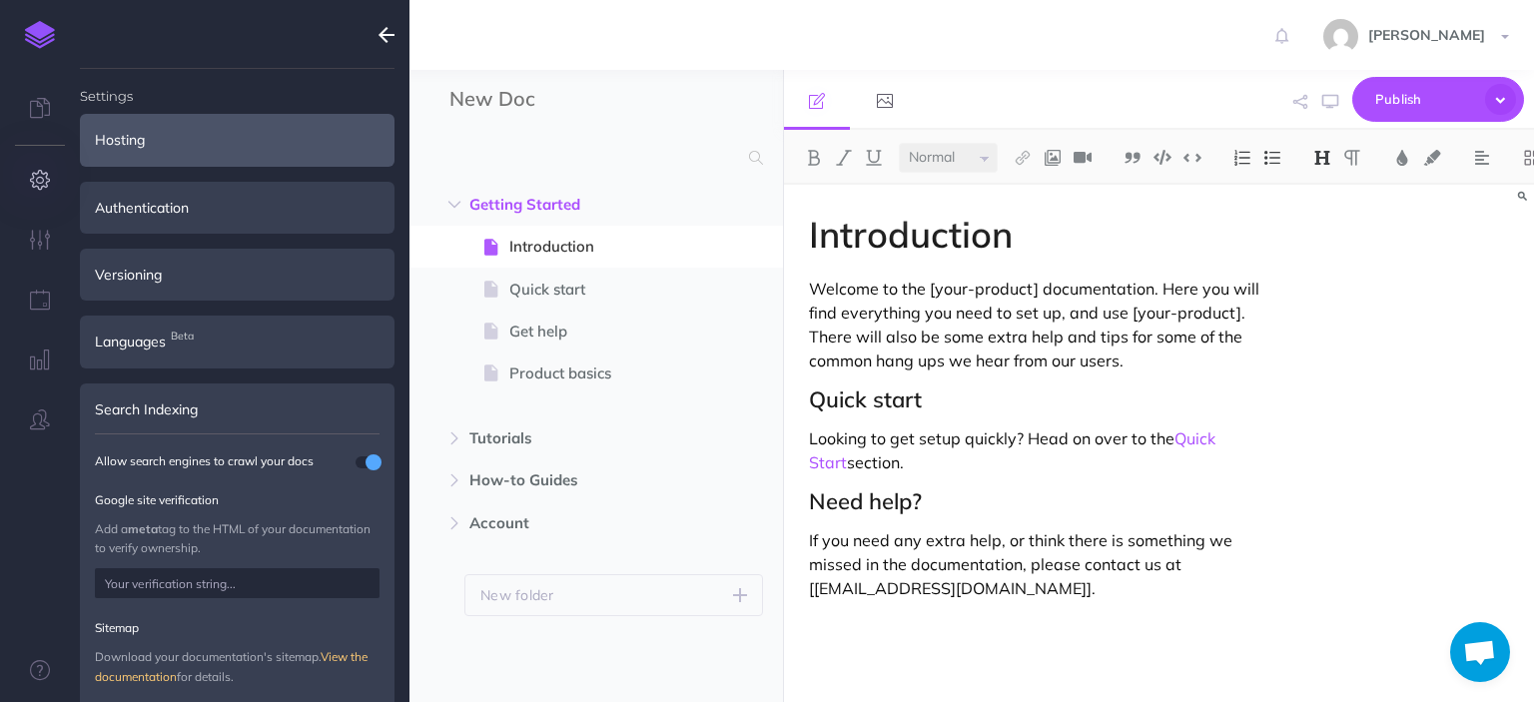
click at [222, 155] on div "Hosting" at bounding box center [237, 140] width 315 height 52
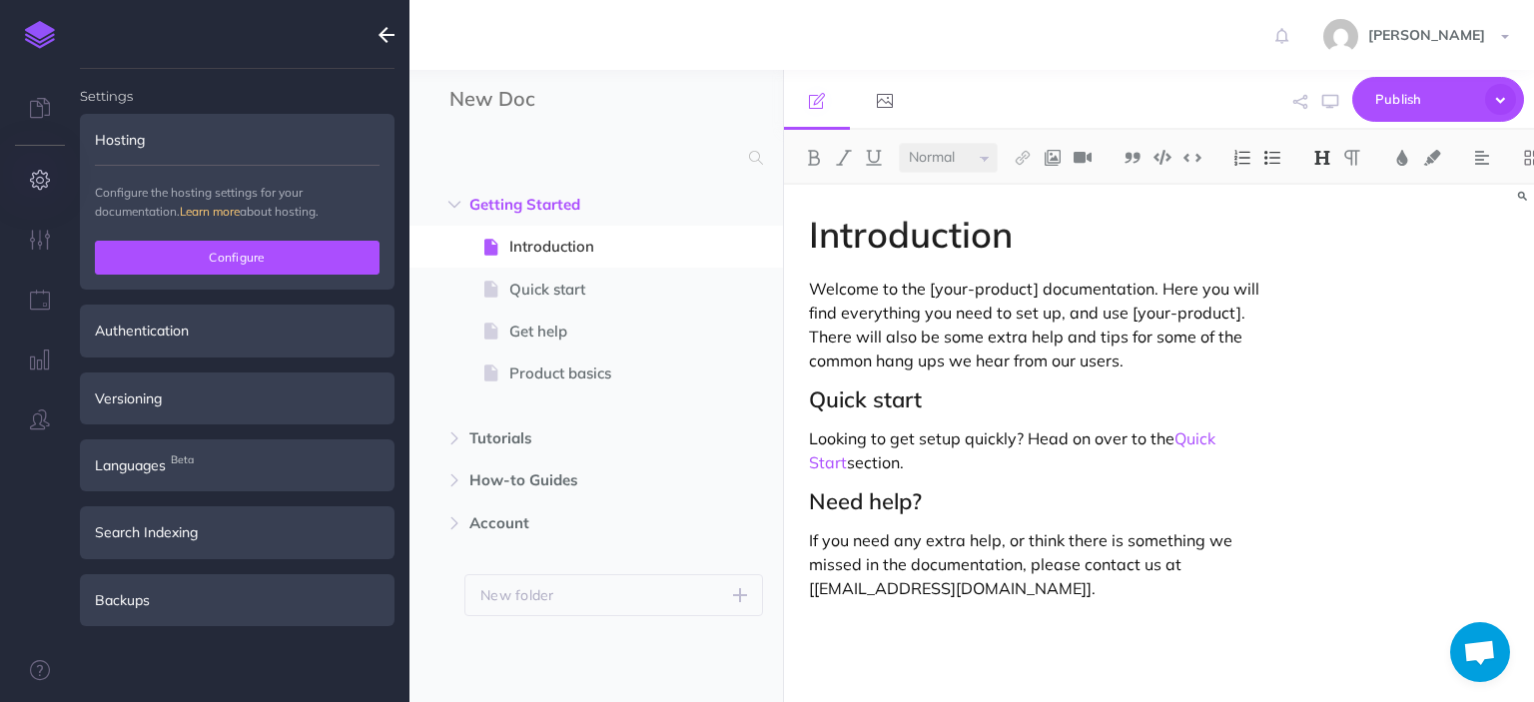
click at [237, 246] on button "Configure" at bounding box center [237, 258] width 285 height 34
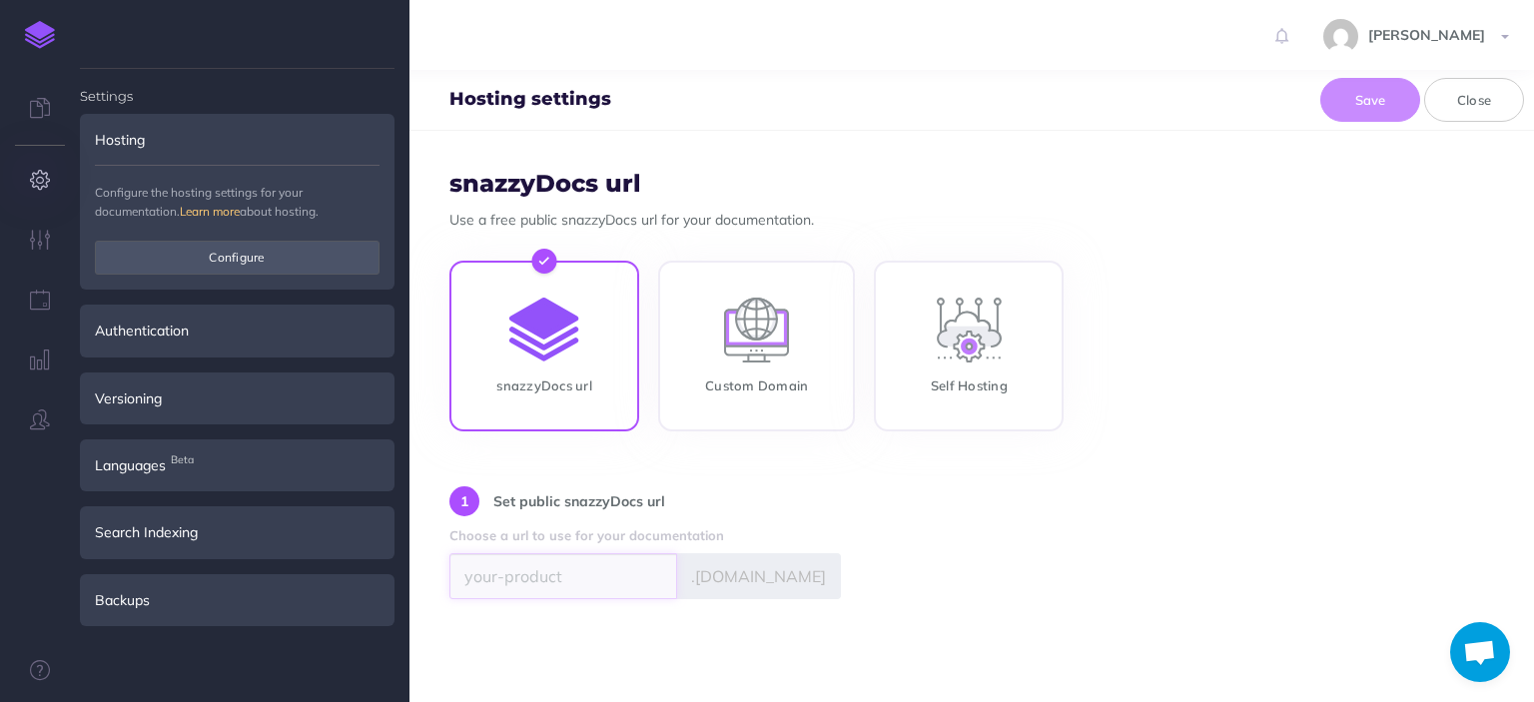
click at [511, 585] on input "text" at bounding box center [563, 576] width 228 height 46
type input "viprepath"
click at [1361, 115] on button "Save" at bounding box center [1370, 100] width 100 height 44
click at [615, 618] on icon at bounding box center [608, 624] width 14 height 14
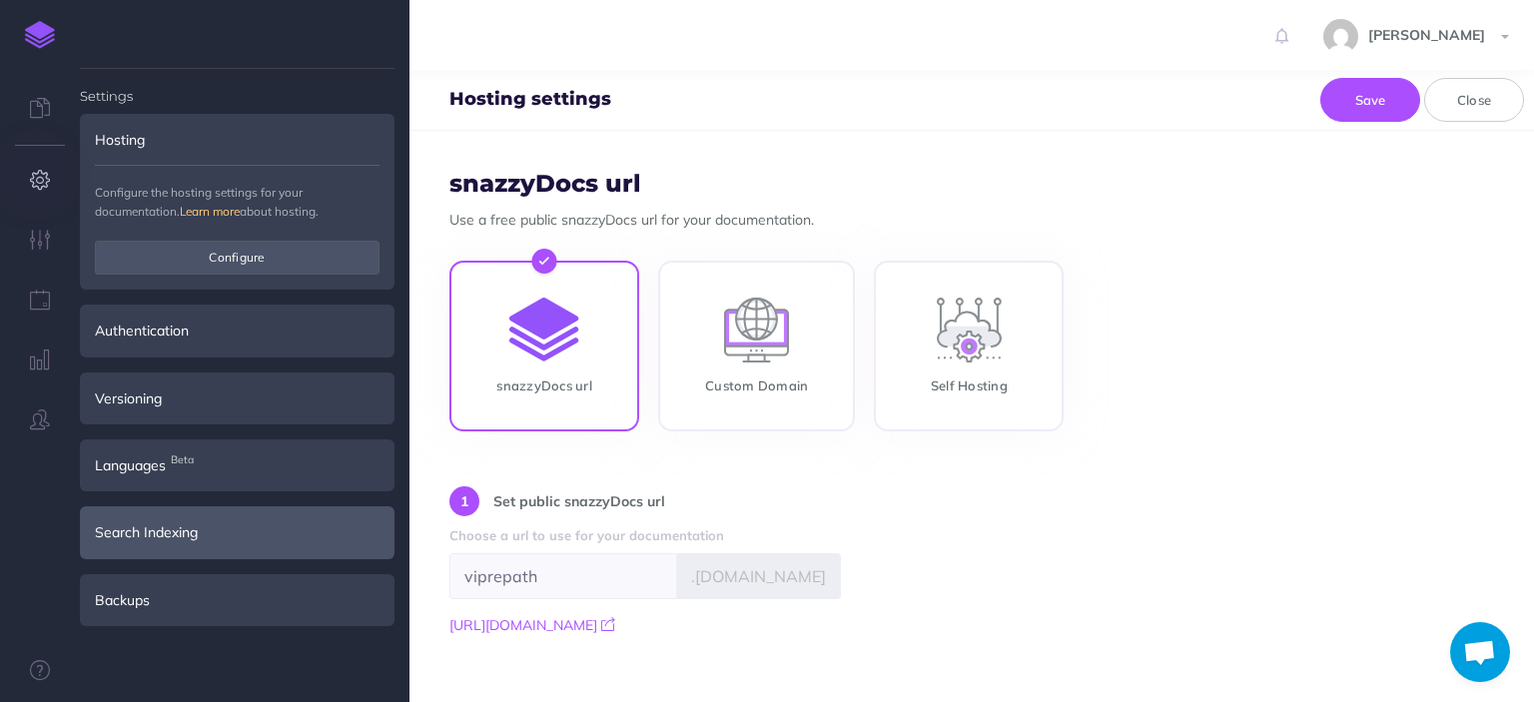
click at [243, 548] on div "Search Indexing" at bounding box center [237, 532] width 315 height 52
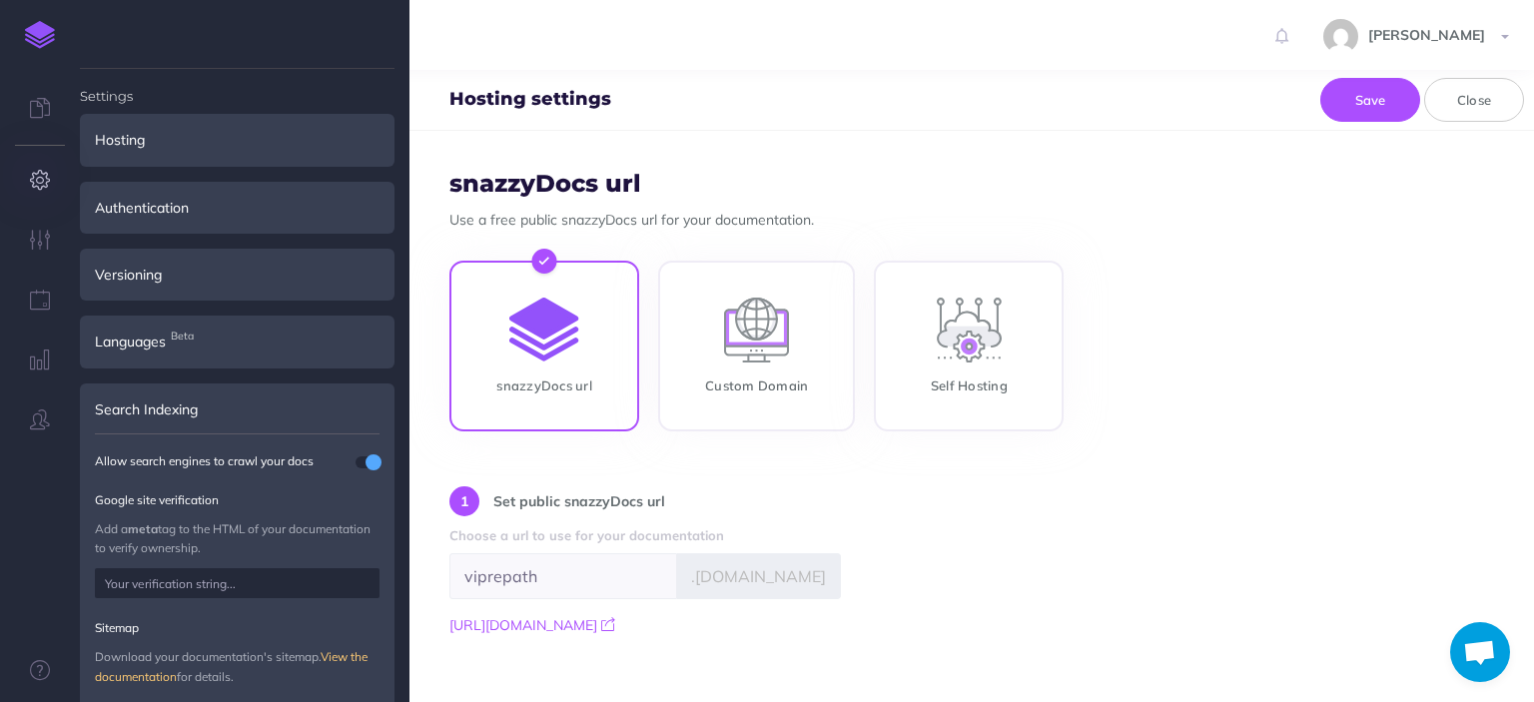
click at [1458, 478] on form "snazzyDocs url Use a free public snazzyDocs url for your documentation. snazzyD…" at bounding box center [972, 416] width 1125 height 571
click at [44, 108] on icon at bounding box center [40, 108] width 20 height 20
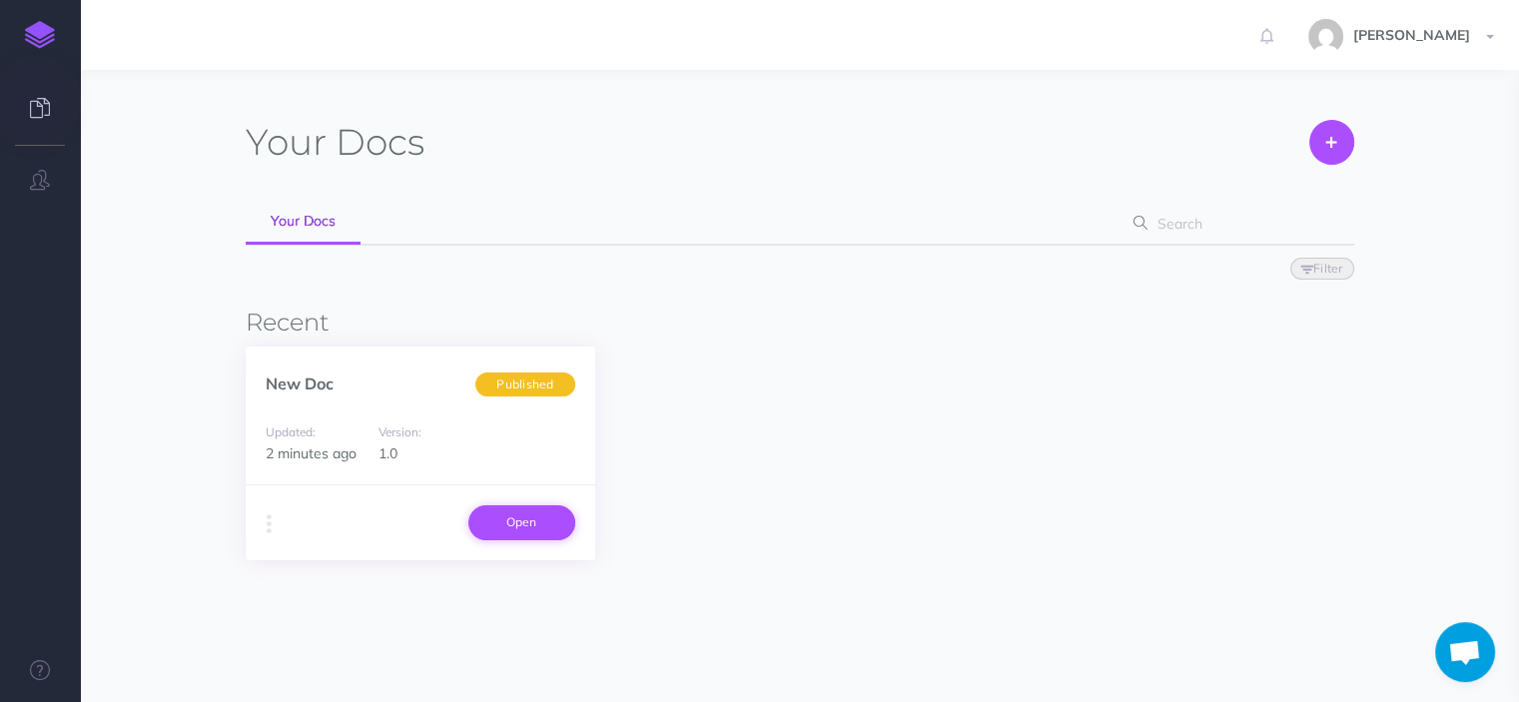
click at [502, 523] on link "Open" at bounding box center [521, 522] width 107 height 34
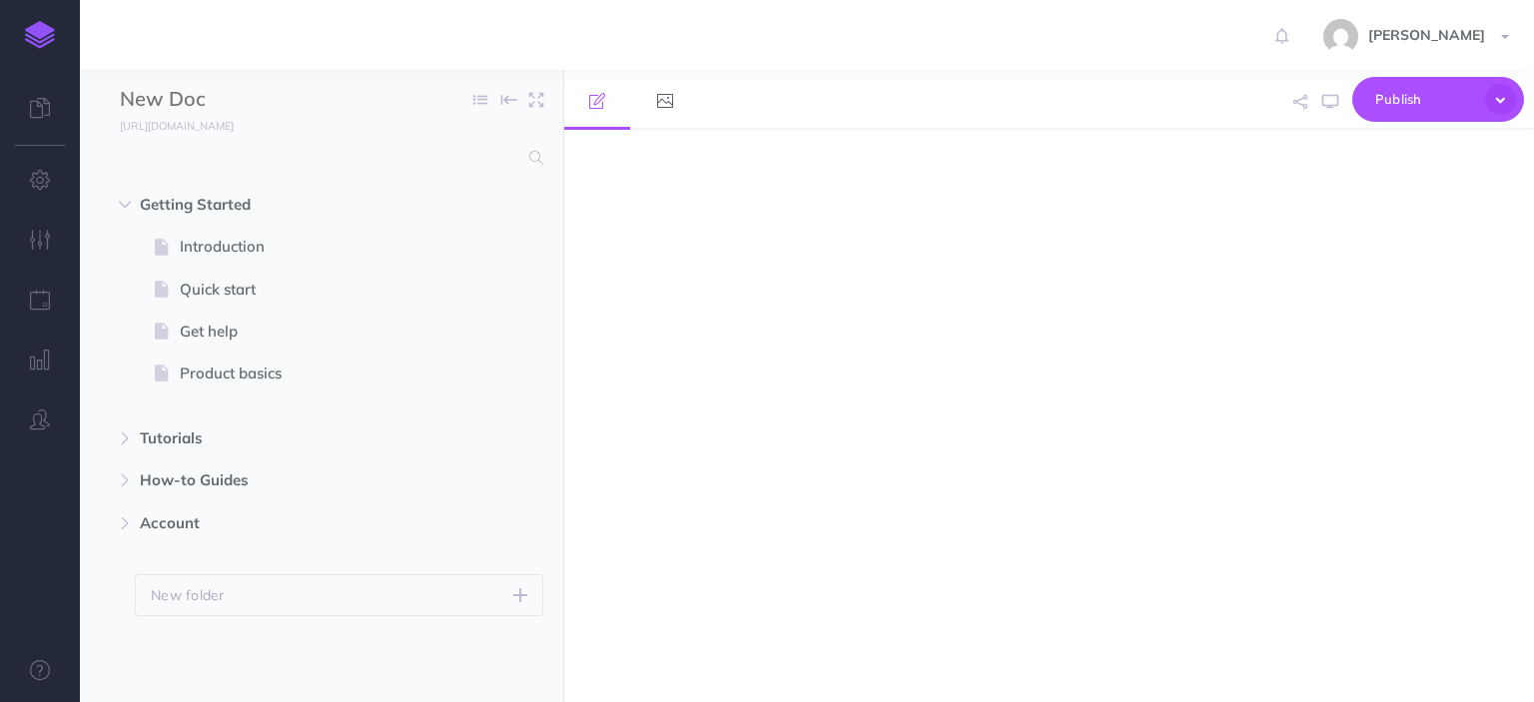
select select "null"
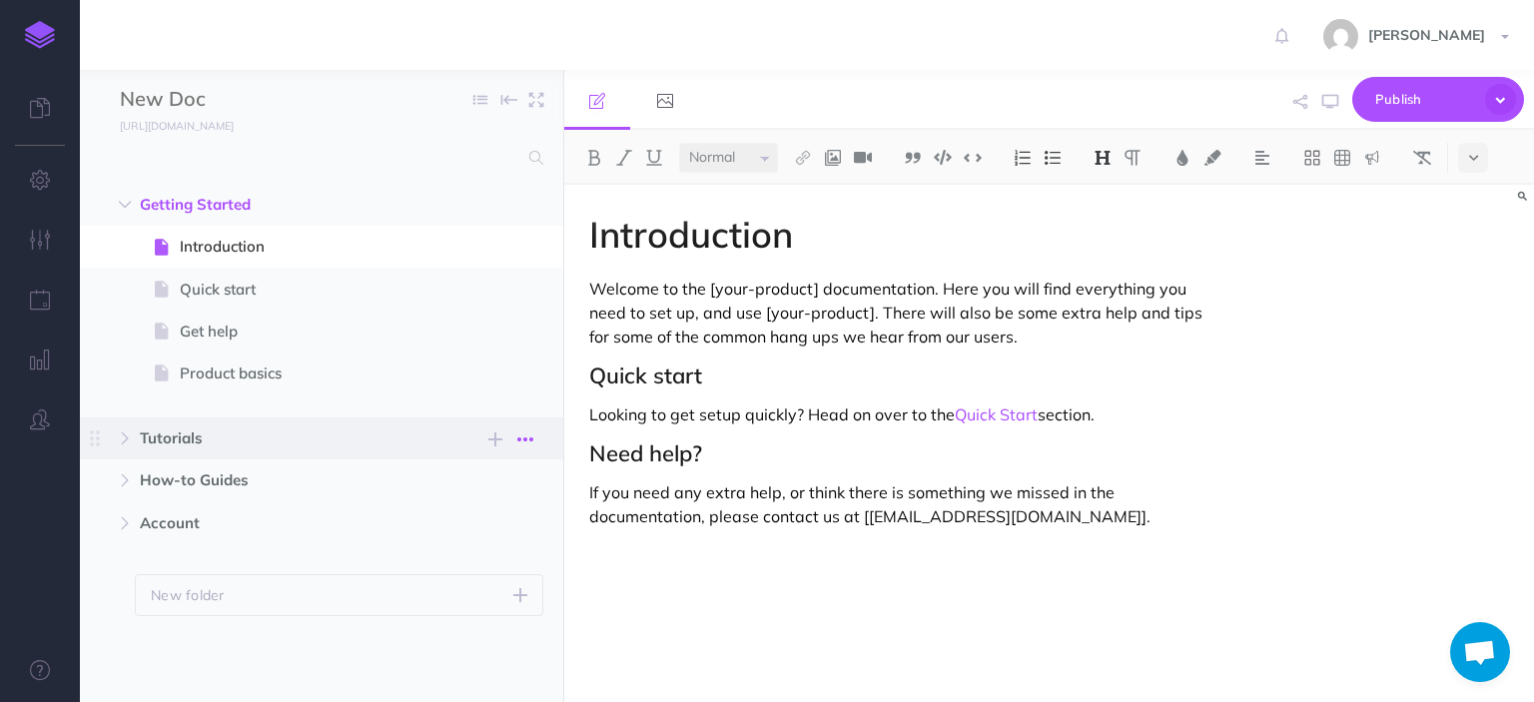
click at [530, 441] on icon "button" at bounding box center [525, 440] width 16 height 24
click at [496, 562] on link "Delete" at bounding box center [469, 572] width 150 height 33
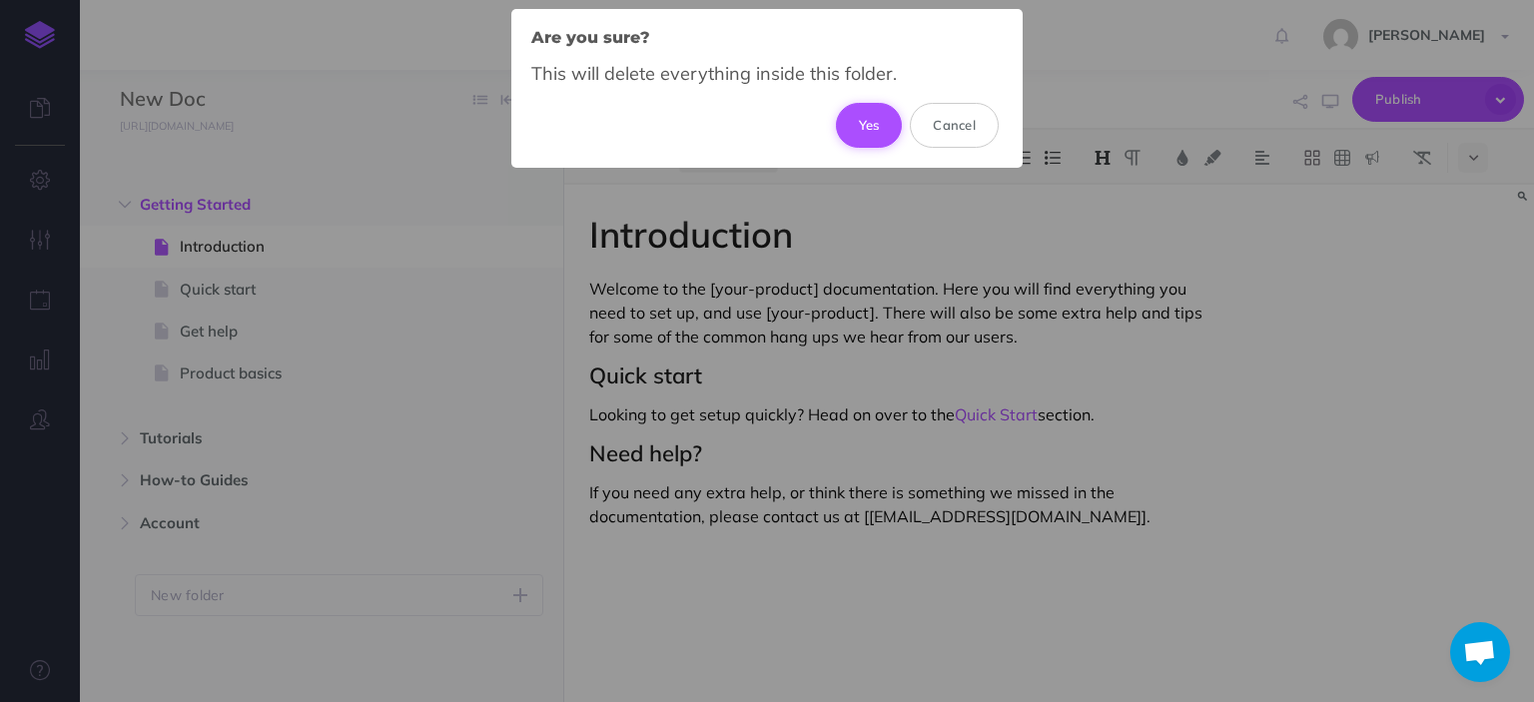
click at [863, 113] on button "Yes" at bounding box center [869, 125] width 67 height 44
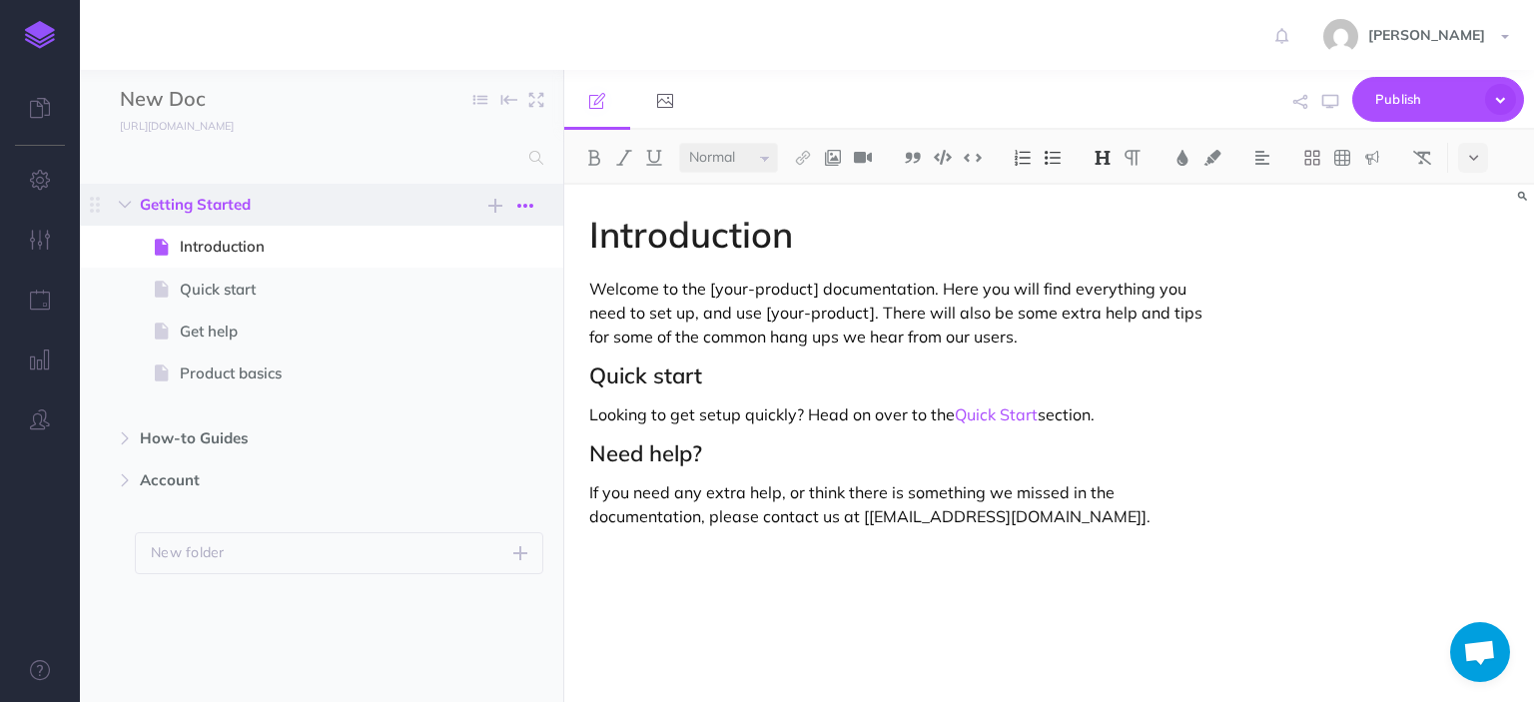
click at [531, 210] on icon "button" at bounding box center [525, 206] width 16 height 24
click at [494, 334] on link "Delete" at bounding box center [469, 339] width 150 height 33
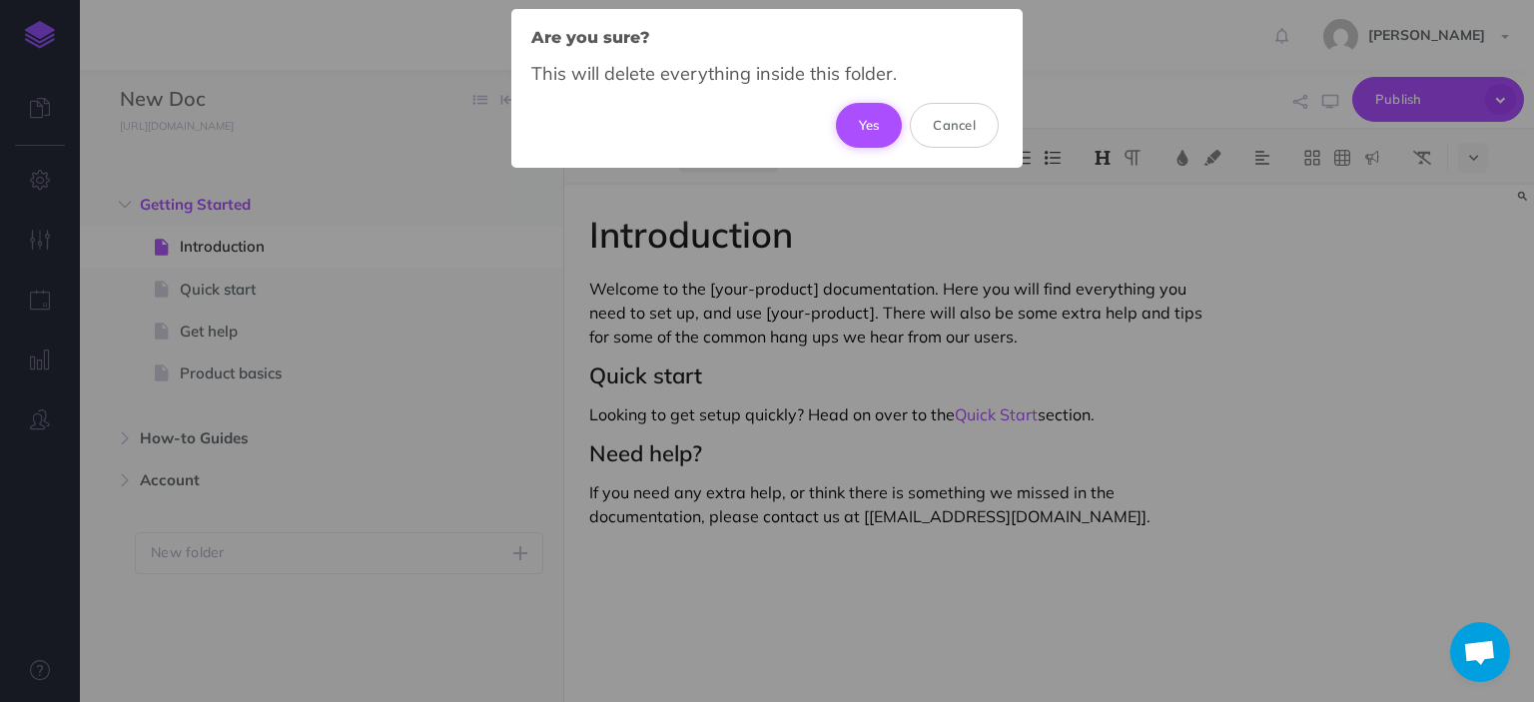
click at [881, 131] on button "Yes" at bounding box center [869, 125] width 67 height 44
select select "null"
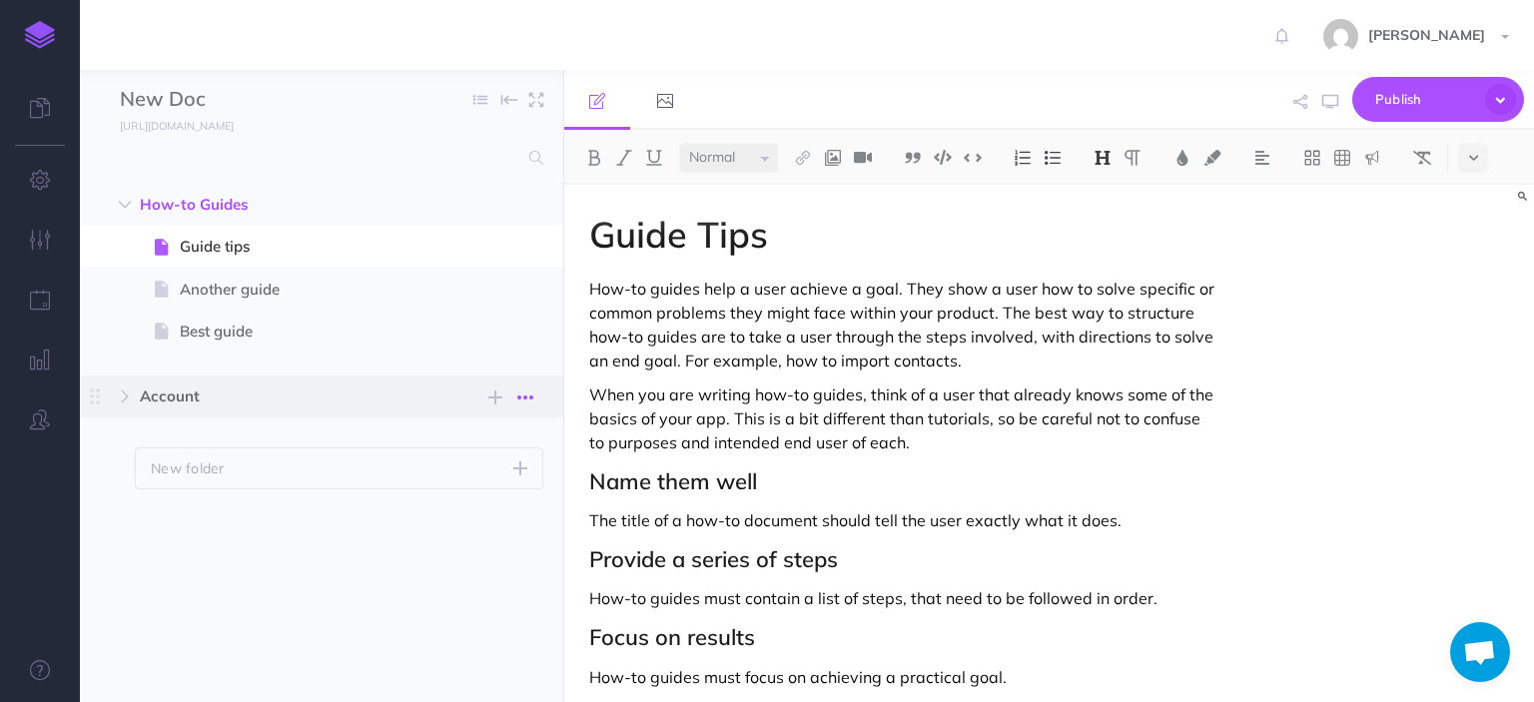
click at [532, 399] on icon "button" at bounding box center [525, 398] width 16 height 24
click at [480, 526] on link "Delete" at bounding box center [469, 530] width 150 height 33
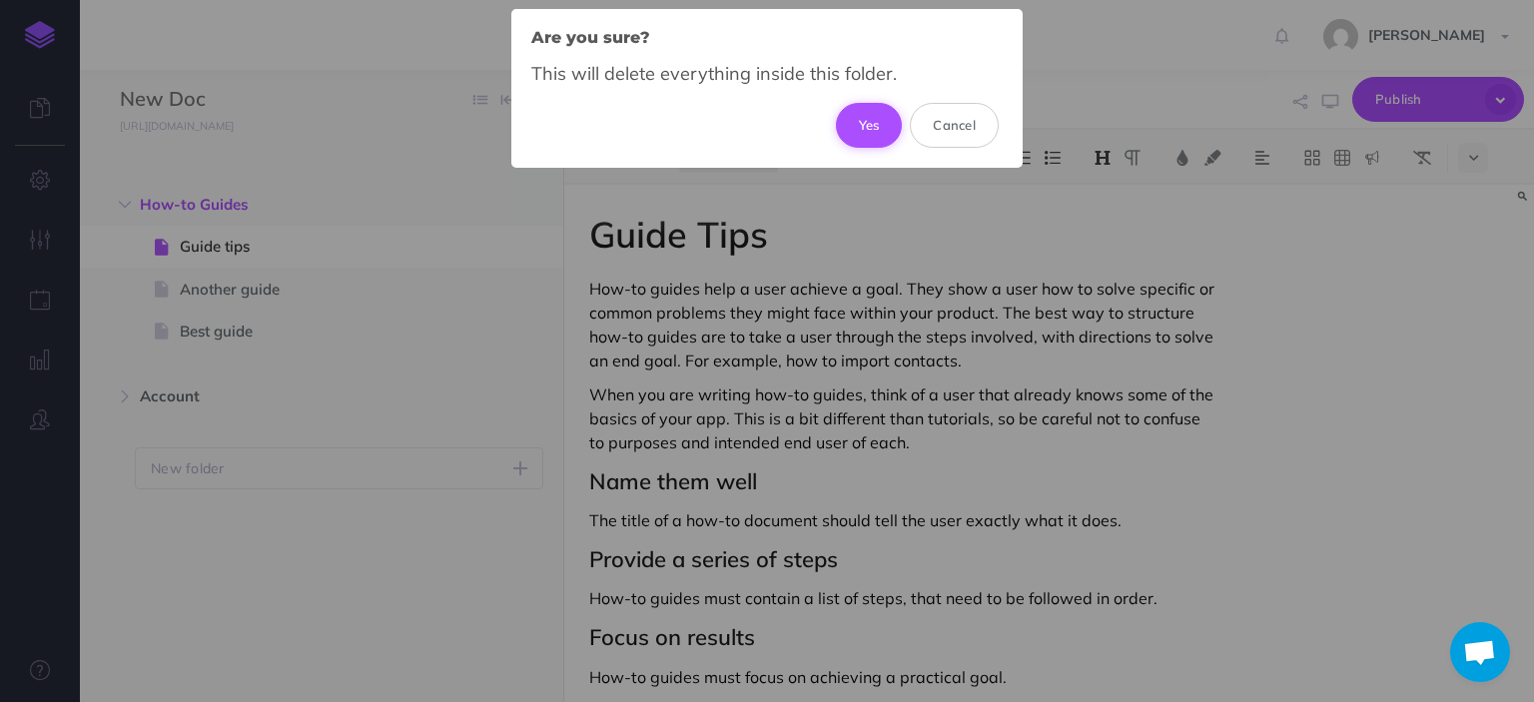
click at [862, 128] on button "Yes" at bounding box center [869, 125] width 67 height 44
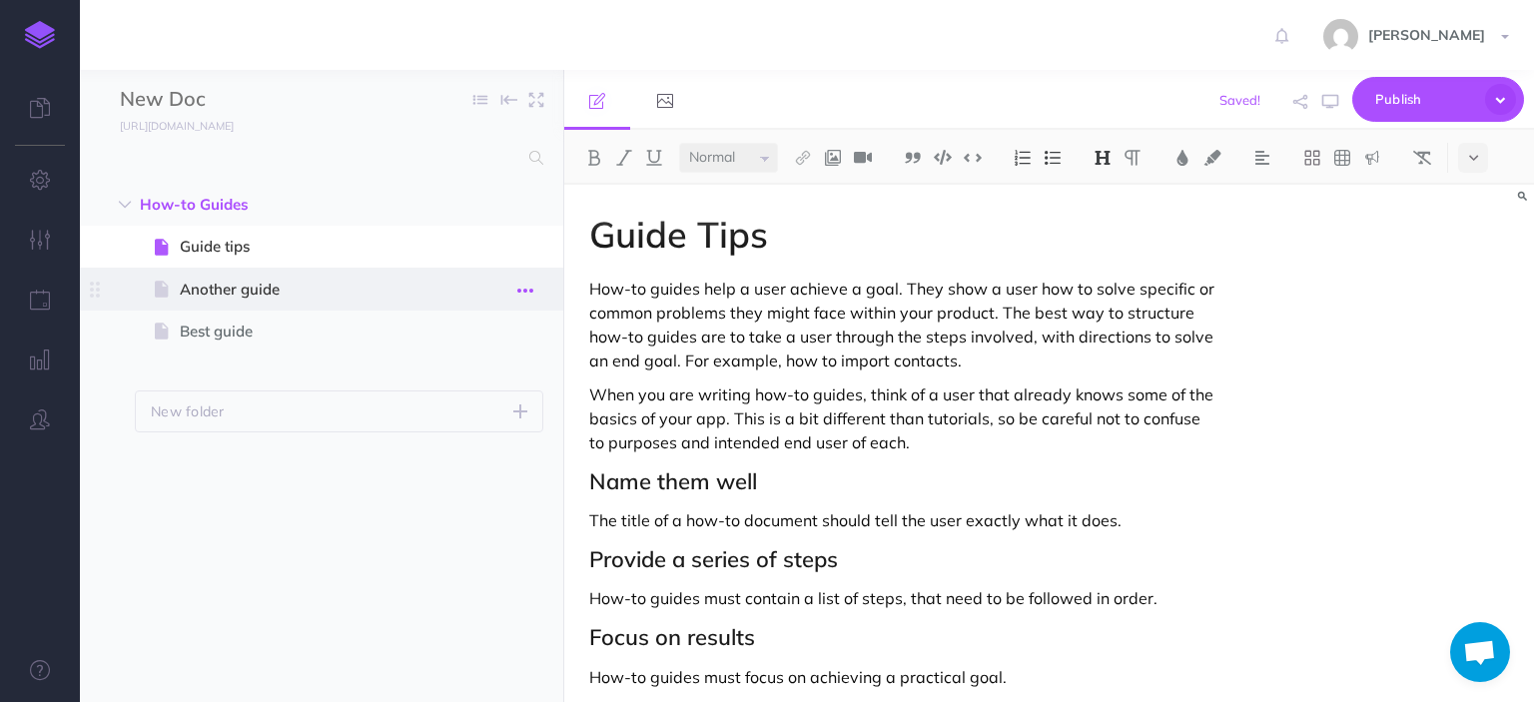
click at [528, 289] on icon "button" at bounding box center [525, 291] width 16 height 24
click at [497, 442] on link "Delete" at bounding box center [469, 456] width 150 height 33
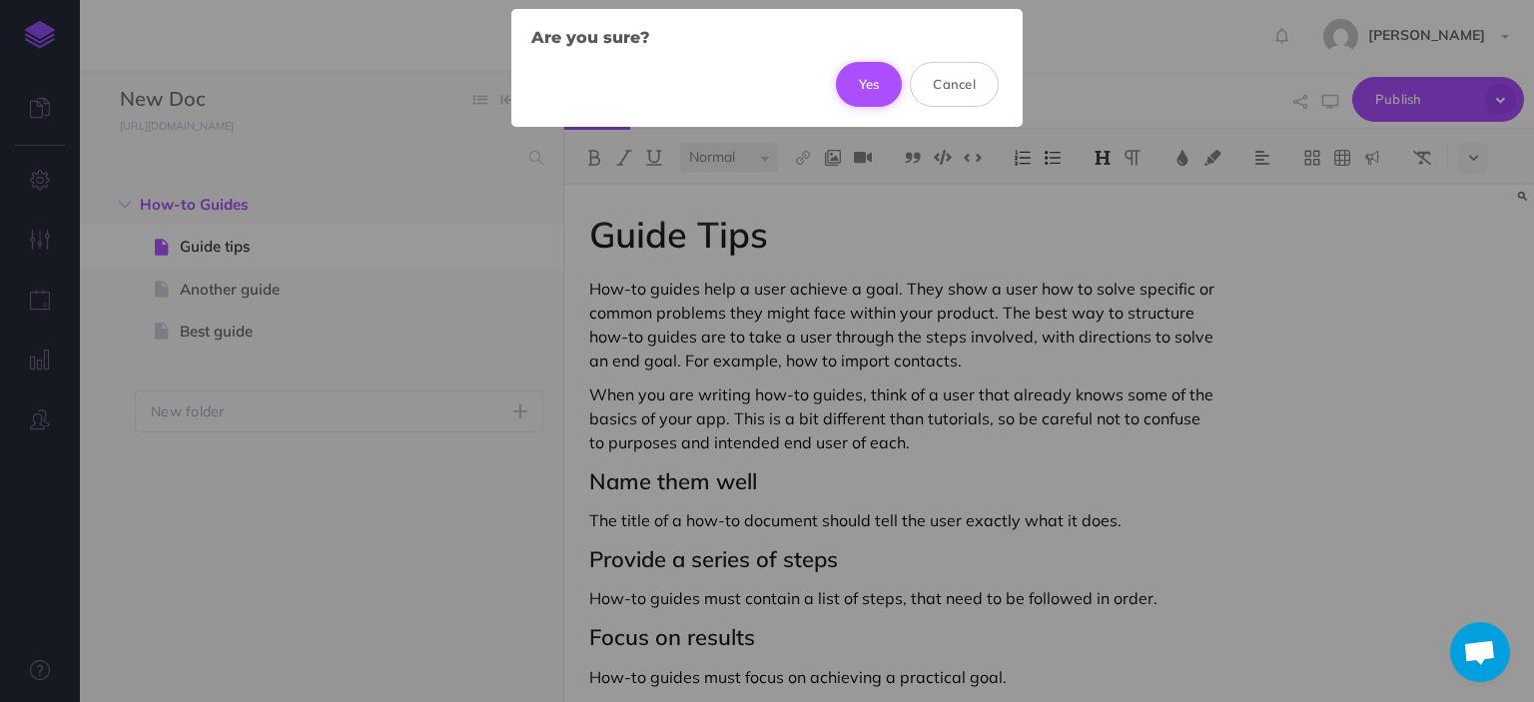
click at [879, 66] on button "Yes" at bounding box center [869, 84] width 67 height 44
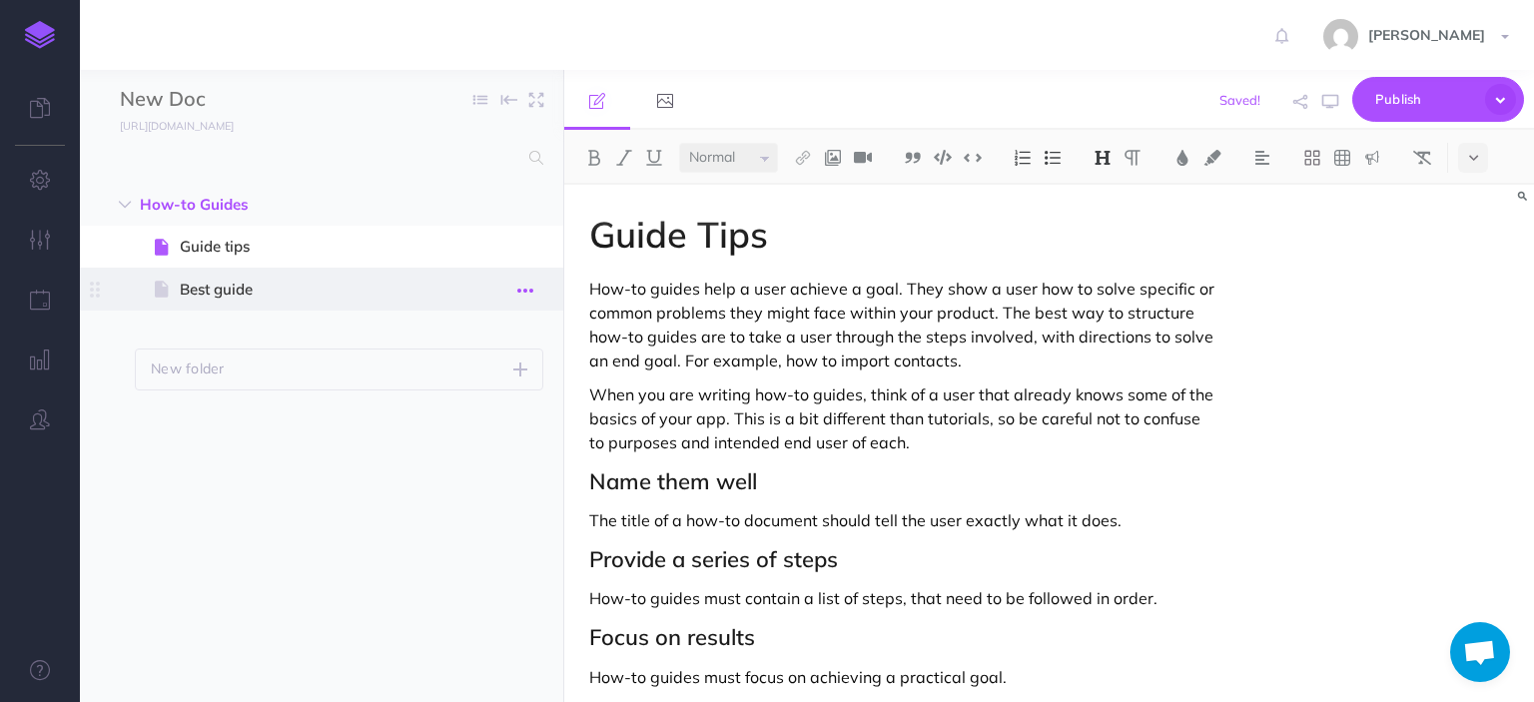
click at [527, 290] on icon "button" at bounding box center [525, 291] width 16 height 24
click at [487, 455] on link "Delete" at bounding box center [469, 456] width 150 height 33
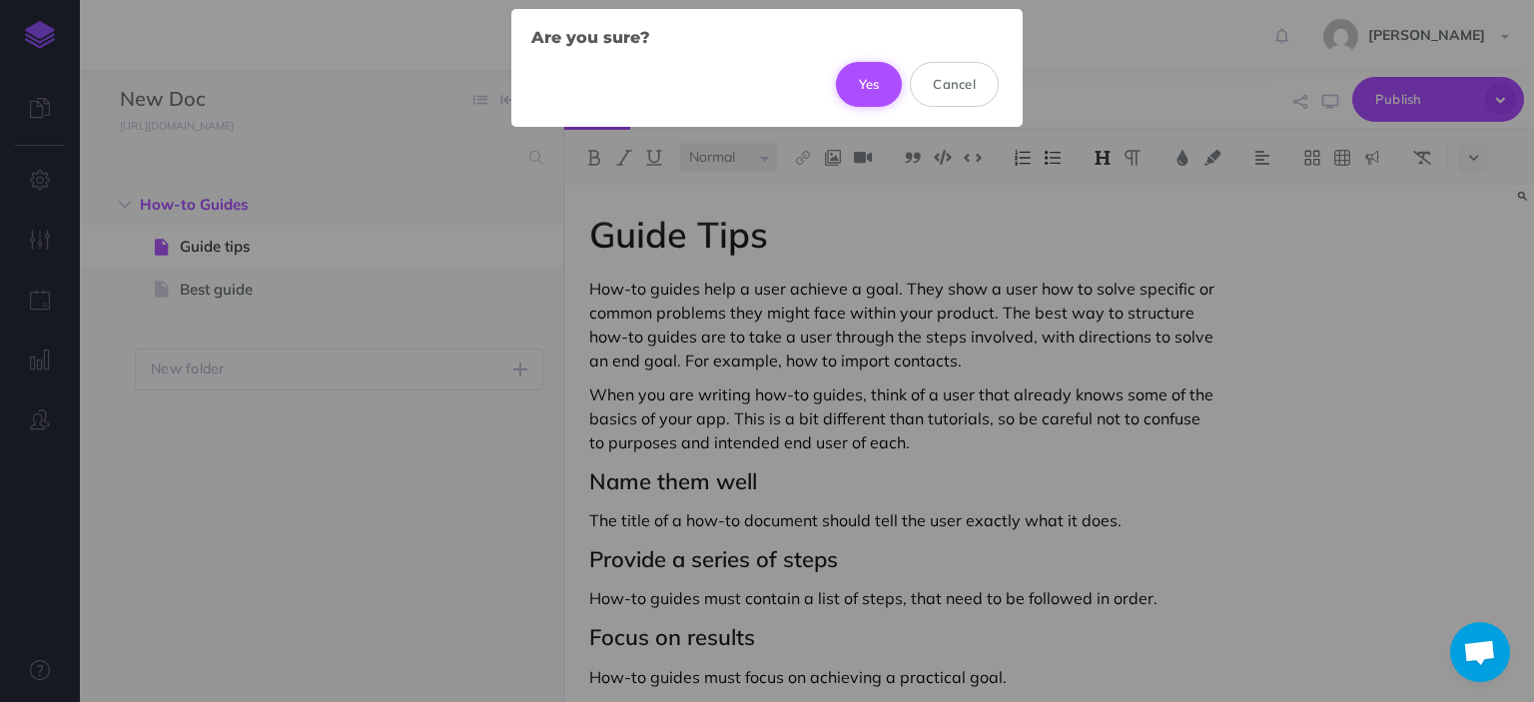
click at [882, 92] on button "Yes" at bounding box center [869, 84] width 67 height 44
